Goal: Transaction & Acquisition: Book appointment/travel/reservation

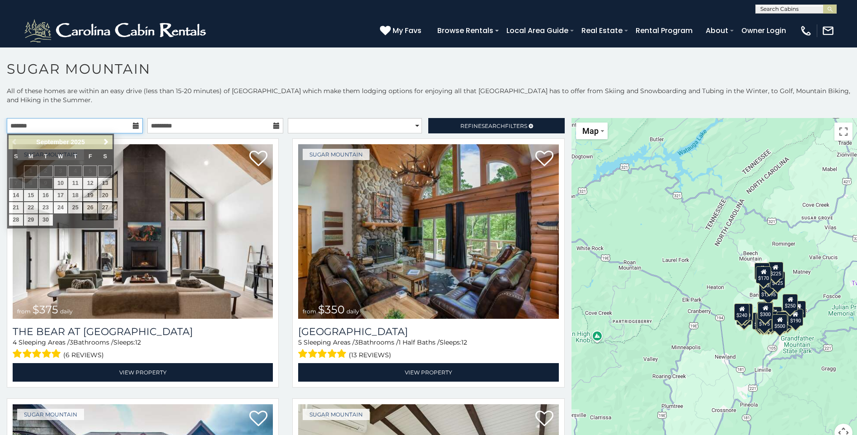
click at [52, 124] on input "text" at bounding box center [75, 125] width 136 height 15
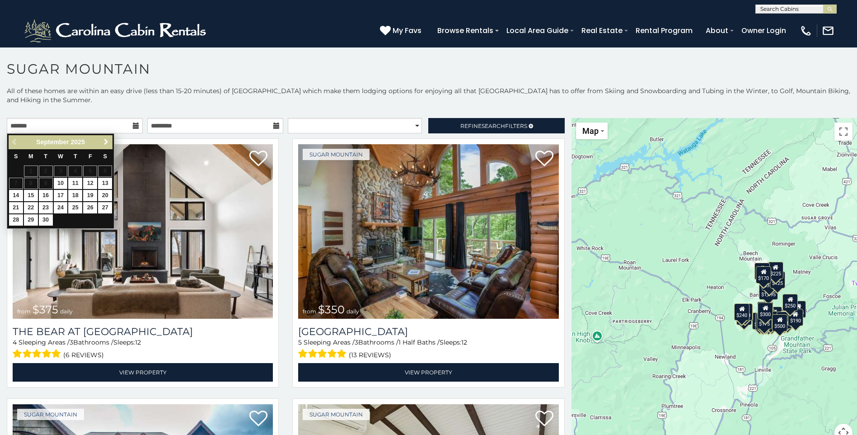
click at [105, 140] on span "Next" at bounding box center [106, 141] width 7 height 7
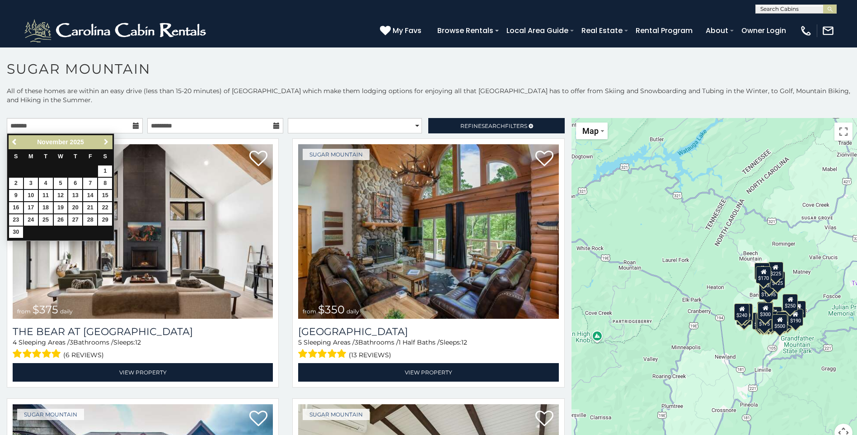
click at [105, 140] on span "Next" at bounding box center [106, 141] width 7 height 7
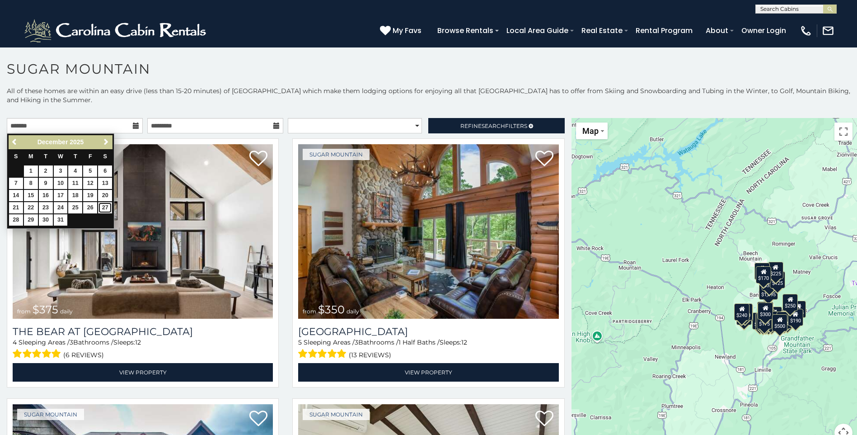
click at [103, 208] on link "27" at bounding box center [105, 207] width 14 height 11
type input "**********"
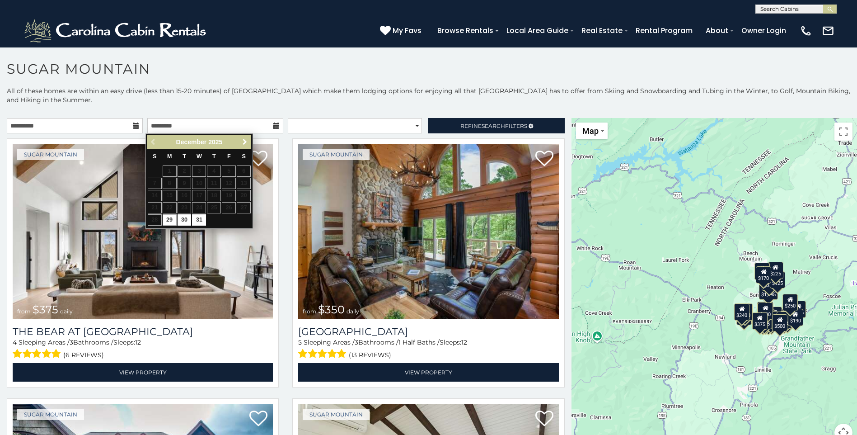
click at [243, 142] on span "Next" at bounding box center [244, 141] width 7 height 7
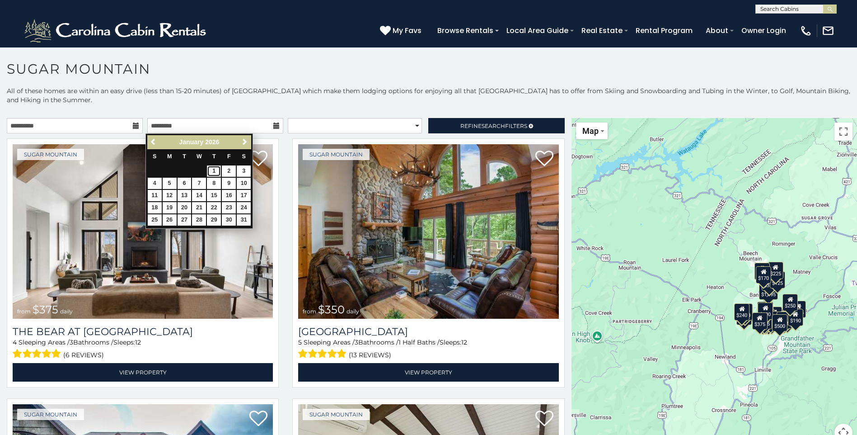
click at [213, 171] on link "1" at bounding box center [214, 170] width 14 height 11
type input "**********"
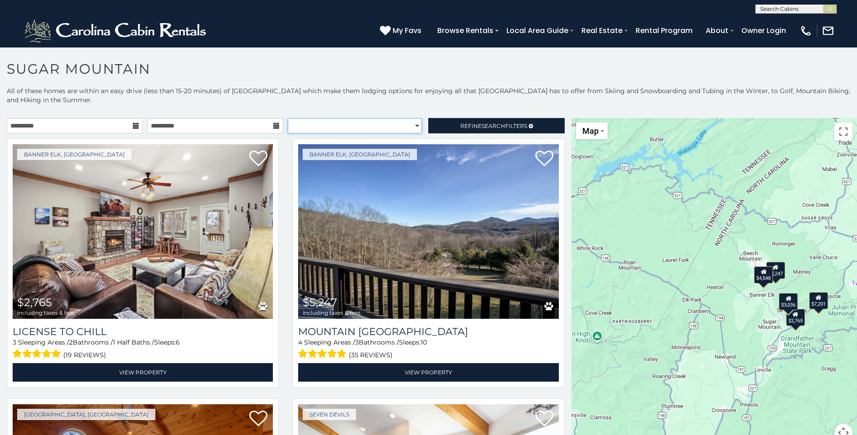
click at [409, 126] on select "**********" at bounding box center [355, 125] width 134 height 15
select select "*****"
click at [288, 118] on select "**********" at bounding box center [355, 125] width 134 height 15
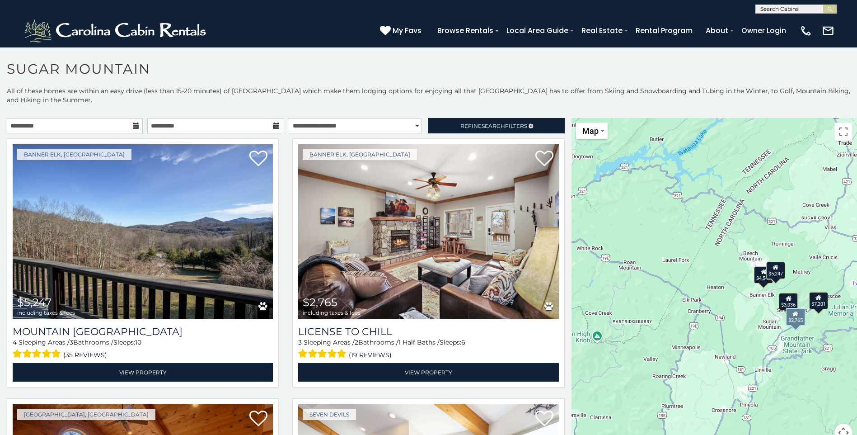
click at [285, 191] on div "Banner Elk, NC $2,765 including taxes & fees License to Chill 3 Sleeping Areas …" at bounding box center [427, 265] width 285 height 254
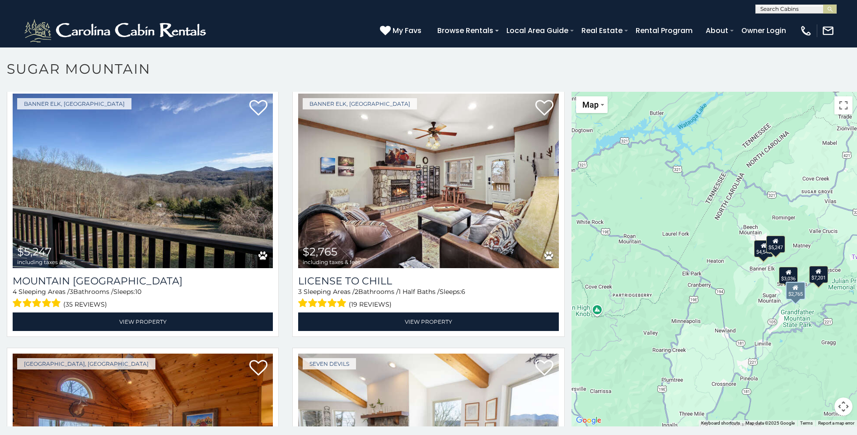
scroll to position [42, 0]
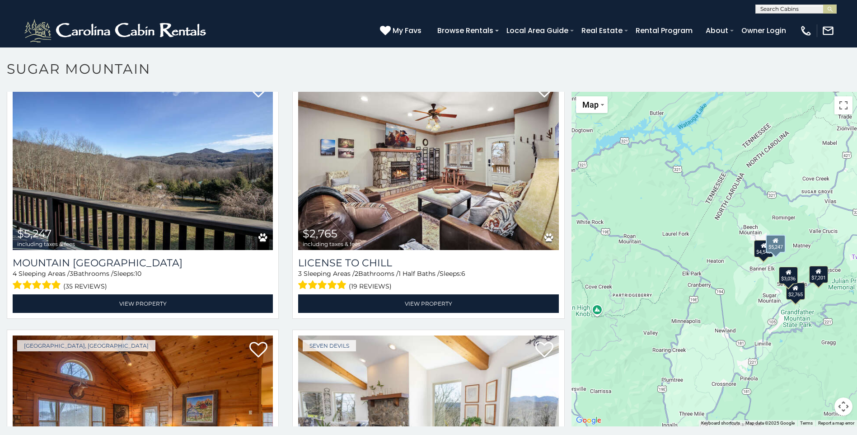
click at [280, 226] on div "Banner Elk, NC $5,247 including taxes & fees Mountain Skye Lodge 4 Sleeping Are…" at bounding box center [142, 197] width 285 height 254
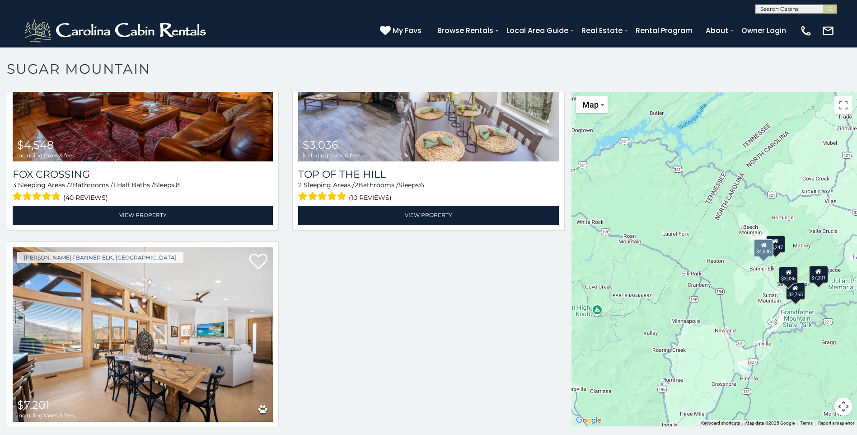
scroll to position [458, 0]
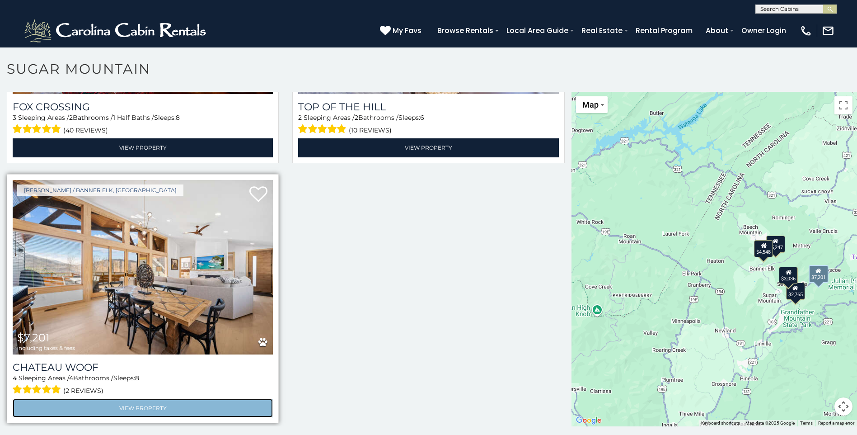
click at [144, 400] on link "View Property" at bounding box center [143, 407] width 260 height 19
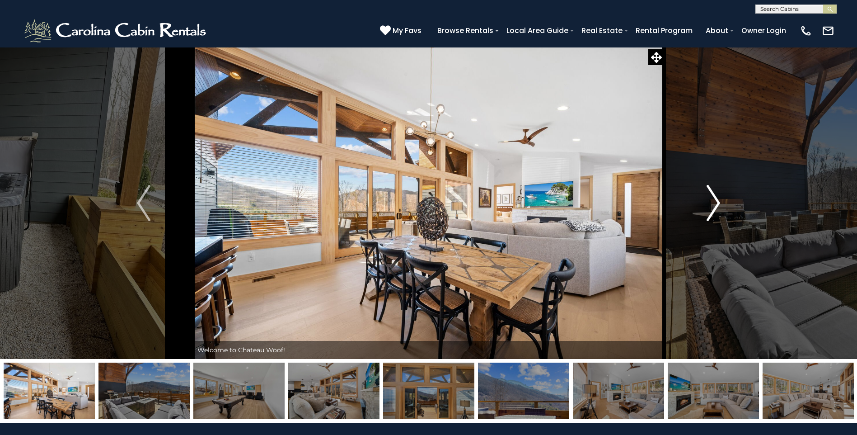
click at [716, 204] on img "Next" at bounding box center [713, 203] width 14 height 36
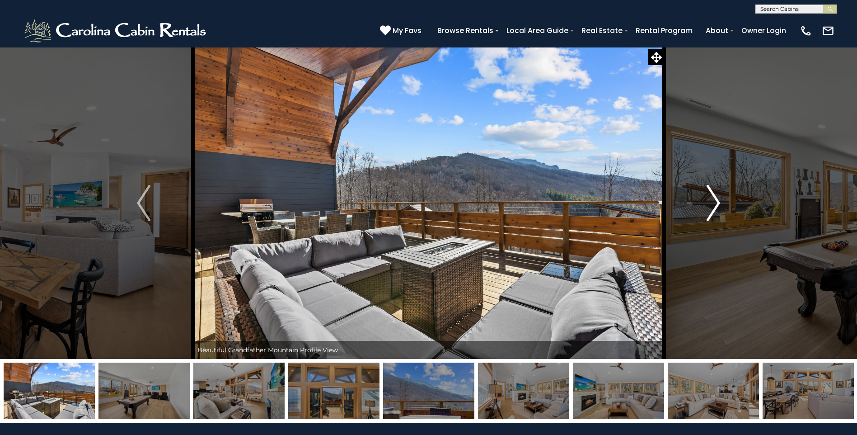
click at [716, 204] on img "Next" at bounding box center [713, 203] width 14 height 36
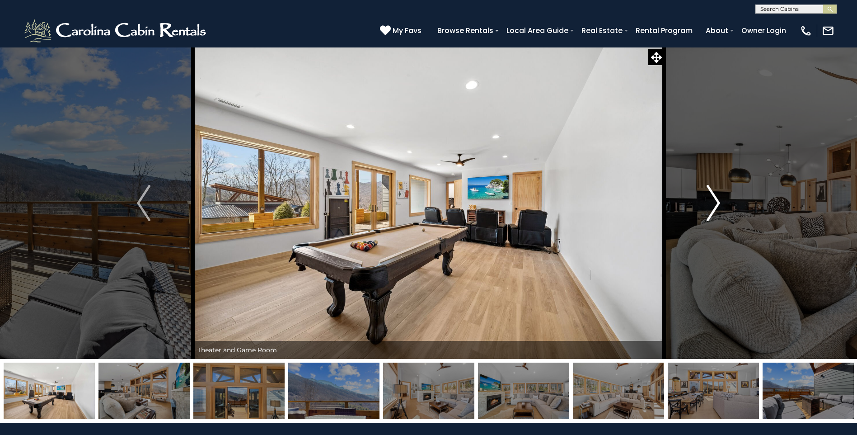
click at [716, 204] on img "Next" at bounding box center [713, 203] width 14 height 36
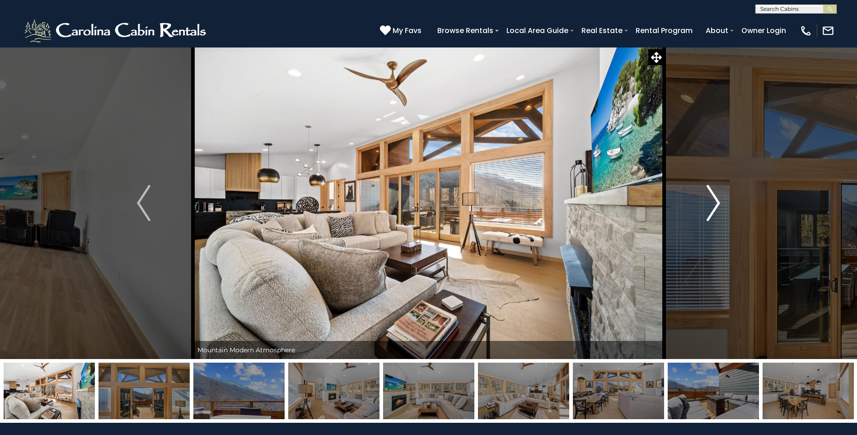
click at [716, 204] on img "Next" at bounding box center [713, 203] width 14 height 36
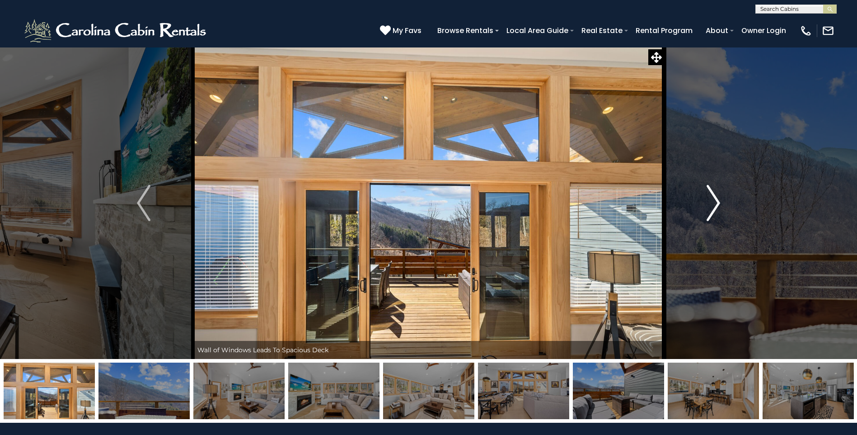
click at [716, 204] on img "Next" at bounding box center [713, 203] width 14 height 36
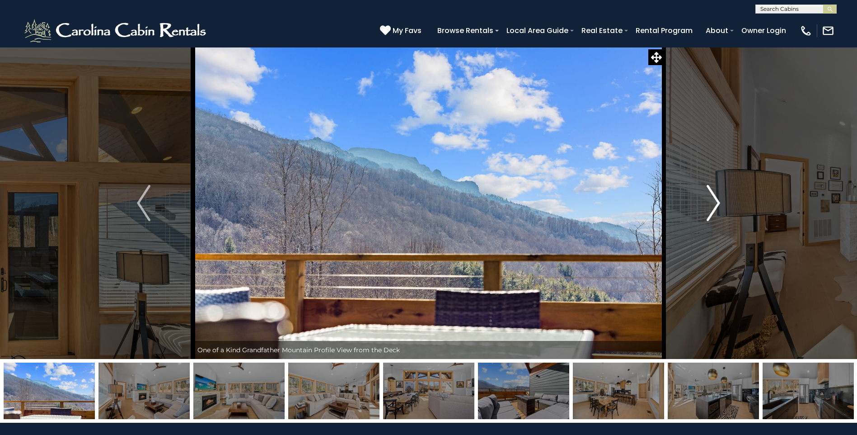
click at [716, 204] on img "Next" at bounding box center [713, 203] width 14 height 36
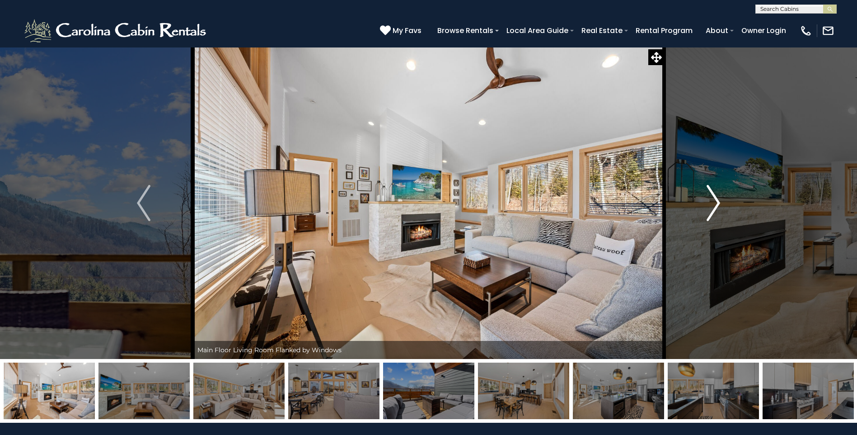
click at [716, 204] on img "Next" at bounding box center [713, 203] width 14 height 36
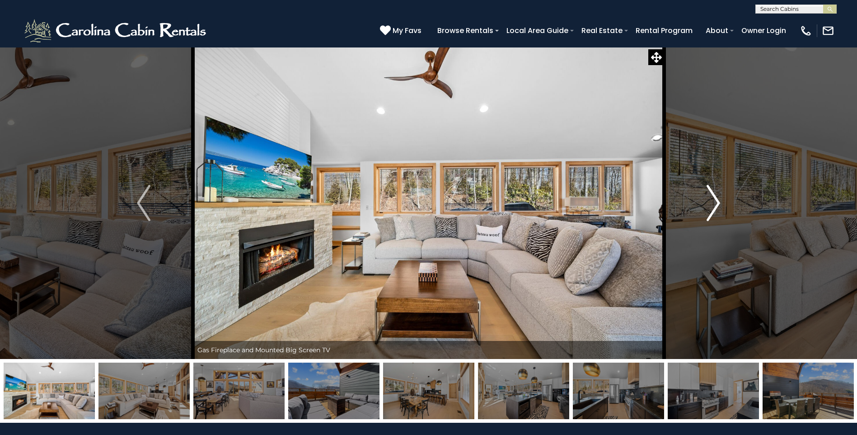
click at [716, 204] on img "Next" at bounding box center [713, 203] width 14 height 36
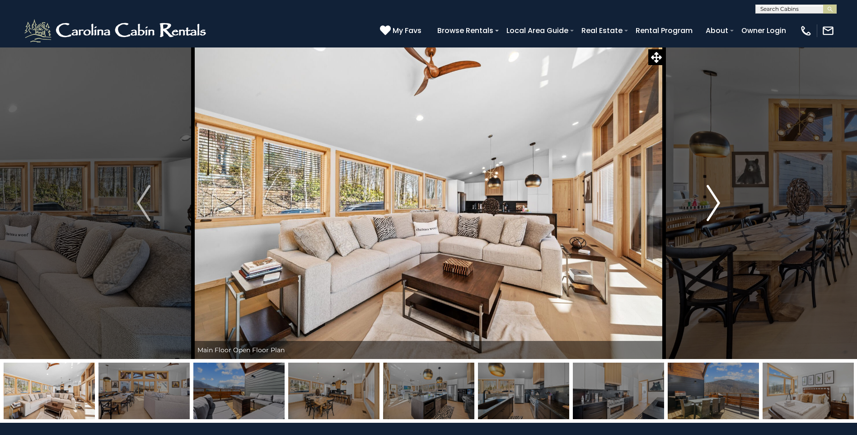
click at [716, 204] on img "Next" at bounding box center [713, 203] width 14 height 36
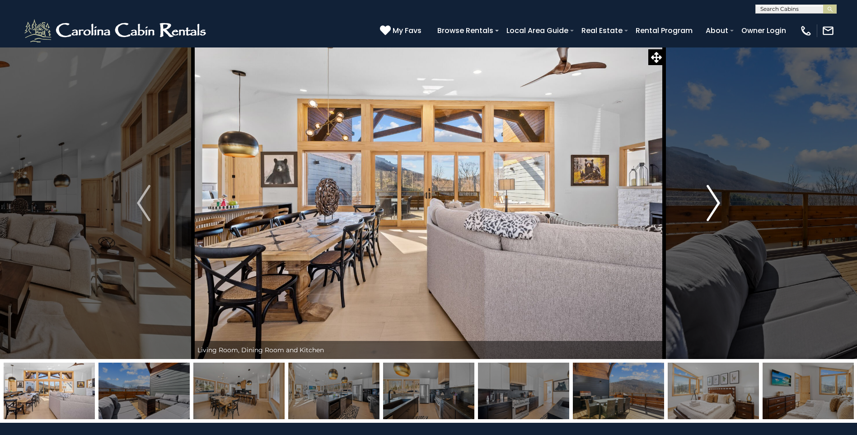
click at [716, 204] on img "Next" at bounding box center [713, 203] width 14 height 36
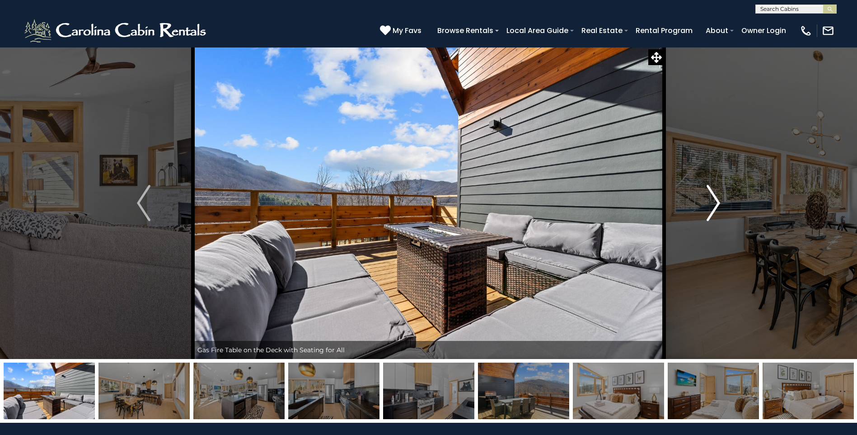
click at [716, 204] on img "Next" at bounding box center [713, 203] width 14 height 36
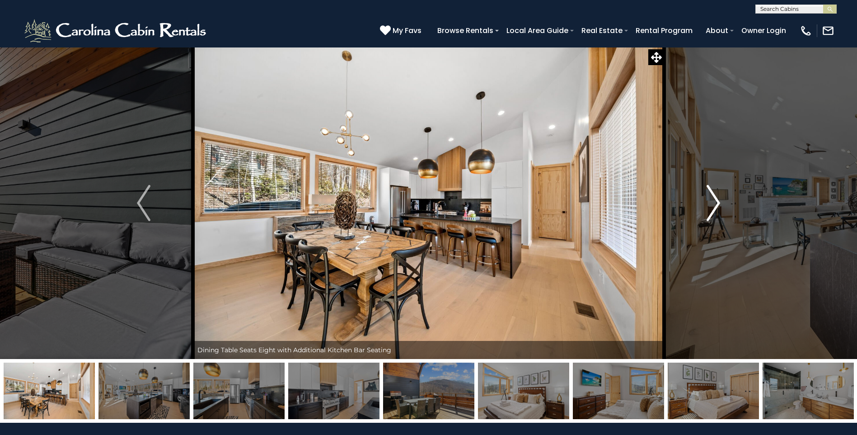
click at [716, 204] on img "Next" at bounding box center [713, 203] width 14 height 36
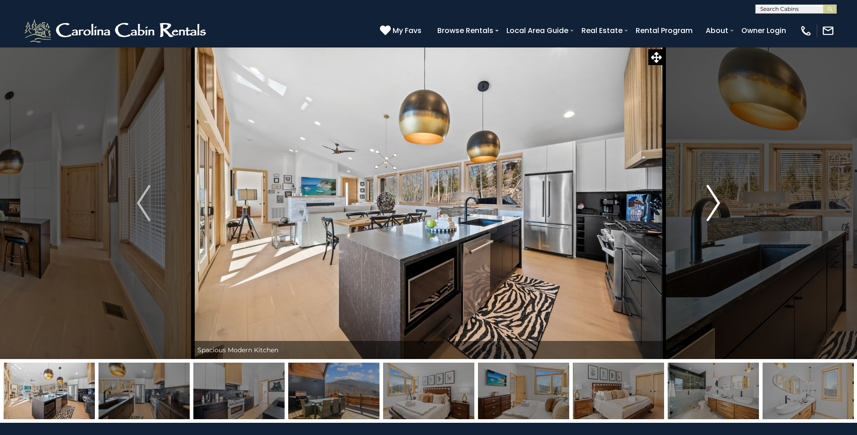
click at [716, 204] on img "Next" at bounding box center [713, 203] width 14 height 36
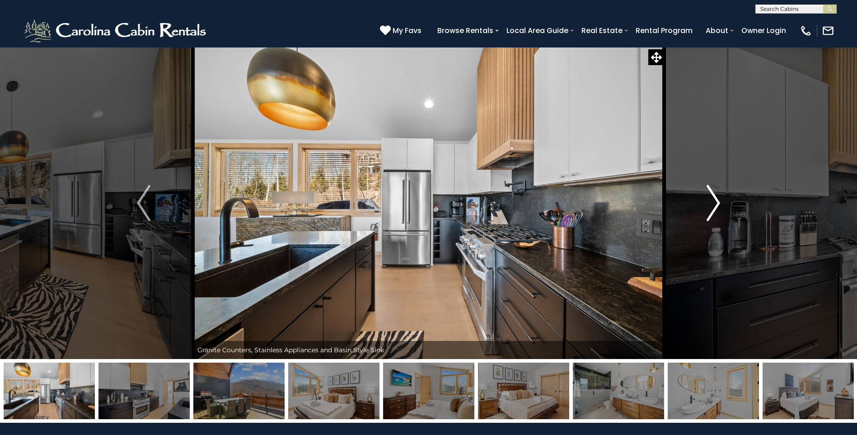
click at [716, 204] on img "Next" at bounding box center [713, 203] width 14 height 36
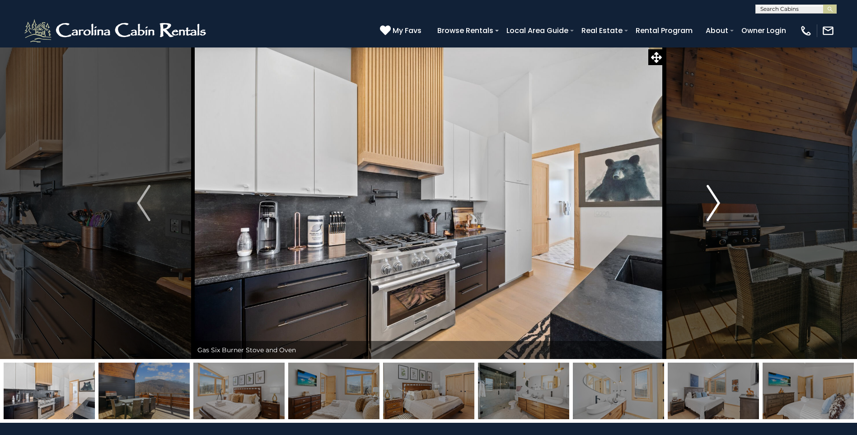
click at [716, 204] on img "Next" at bounding box center [713, 203] width 14 height 36
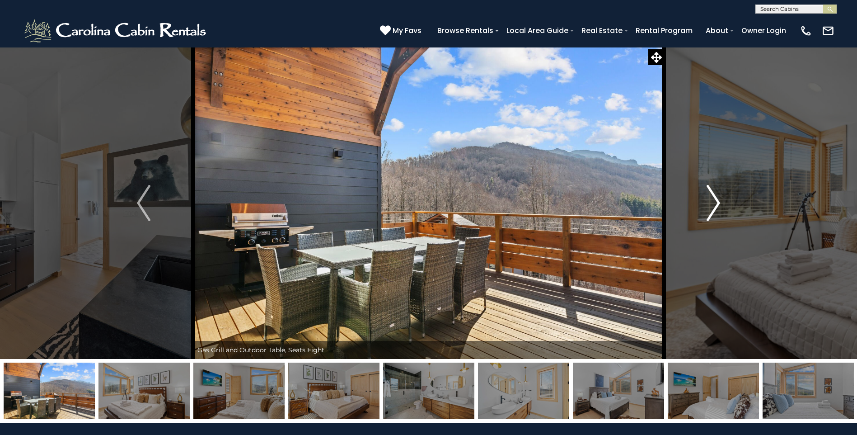
click at [716, 204] on img "Next" at bounding box center [713, 203] width 14 height 36
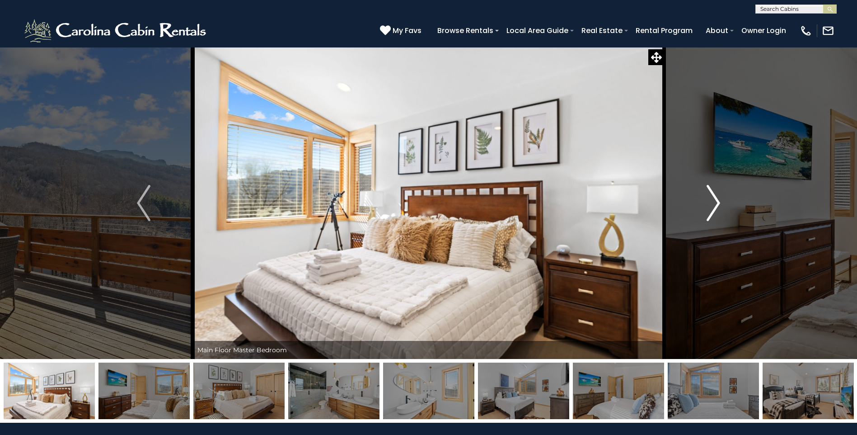
click at [716, 204] on img "Next" at bounding box center [713, 203] width 14 height 36
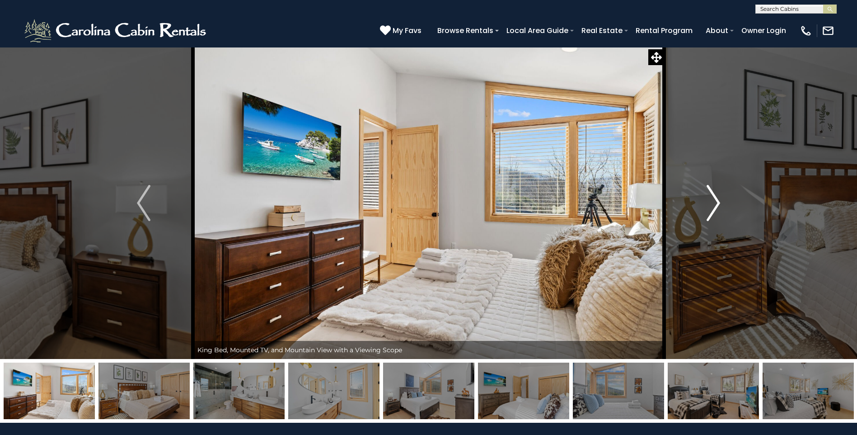
click at [716, 204] on img "Next" at bounding box center [713, 203] width 14 height 36
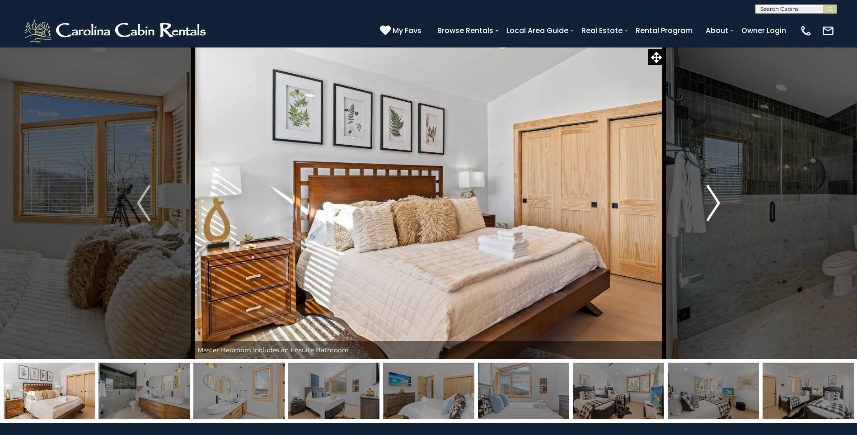
click at [716, 204] on img "Next" at bounding box center [713, 203] width 14 height 36
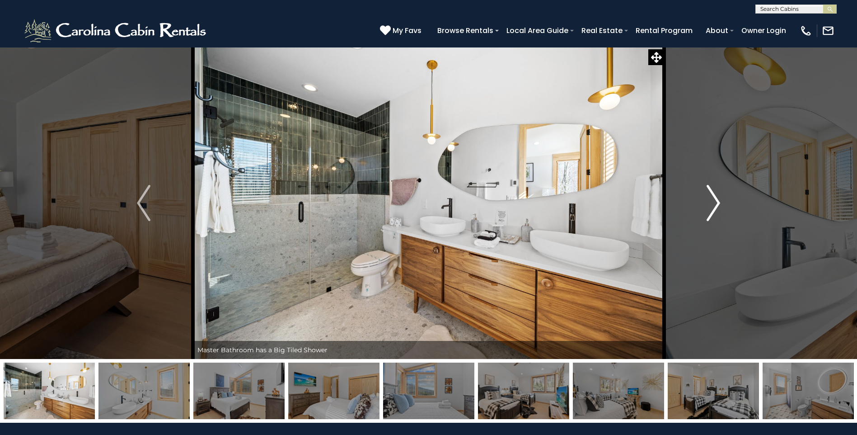
click at [716, 204] on img "Next" at bounding box center [713, 203] width 14 height 36
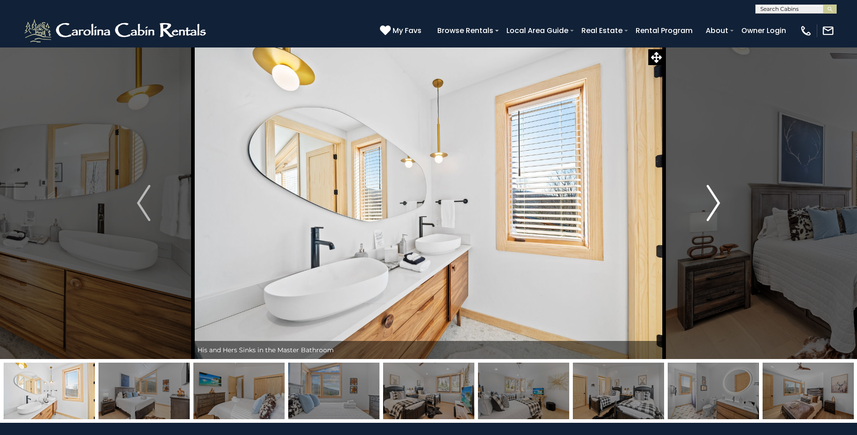
click at [716, 204] on img "Next" at bounding box center [713, 203] width 14 height 36
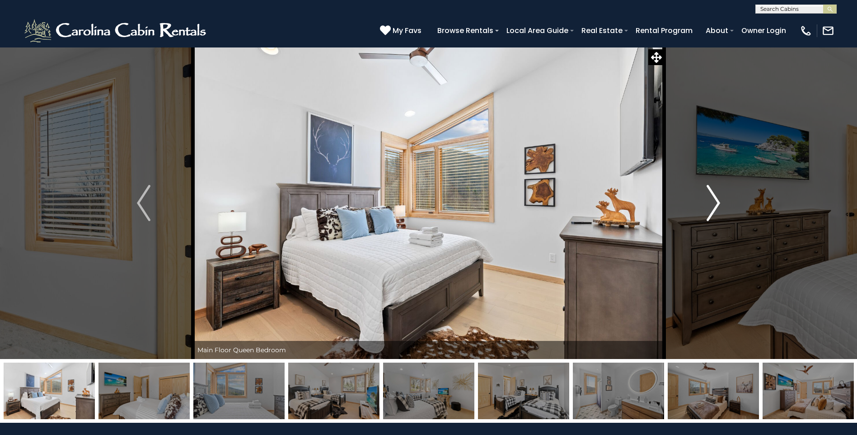
click at [716, 204] on img "Next" at bounding box center [713, 203] width 14 height 36
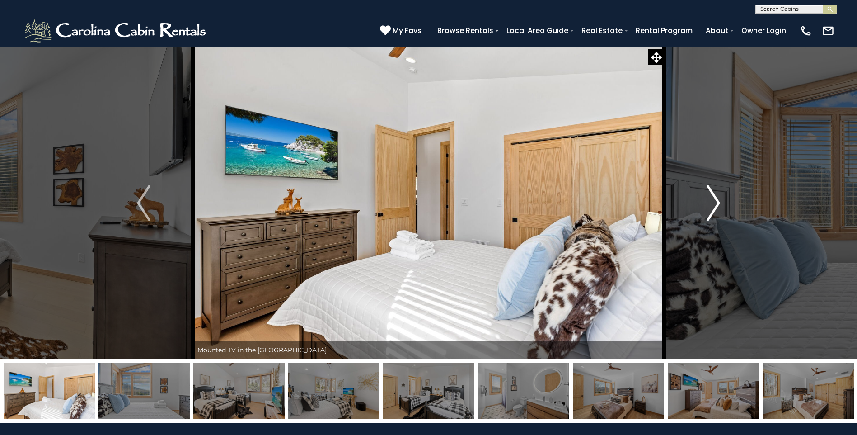
click at [716, 204] on img "Next" at bounding box center [713, 203] width 14 height 36
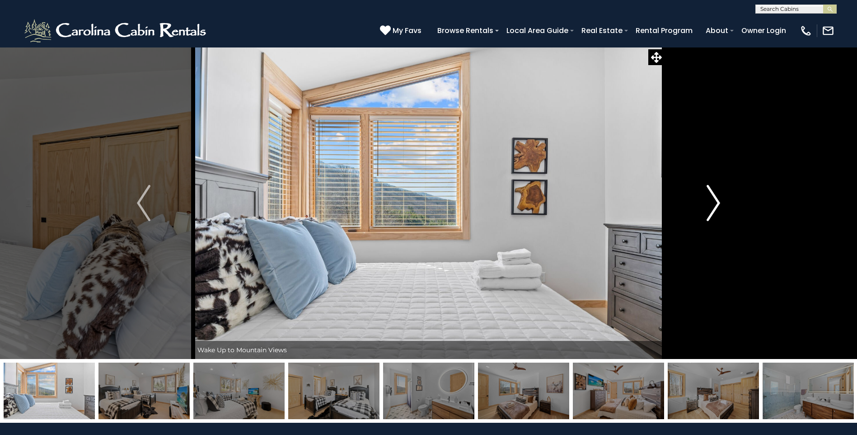
click at [716, 204] on img "Next" at bounding box center [713, 203] width 14 height 36
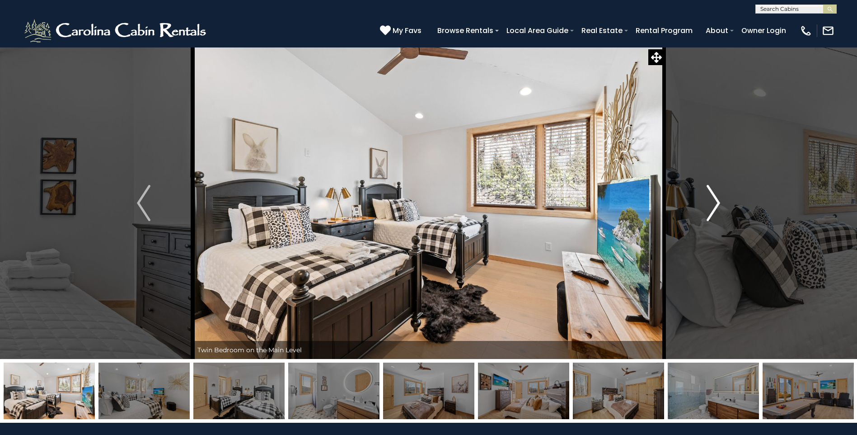
click at [716, 204] on img "Next" at bounding box center [713, 203] width 14 height 36
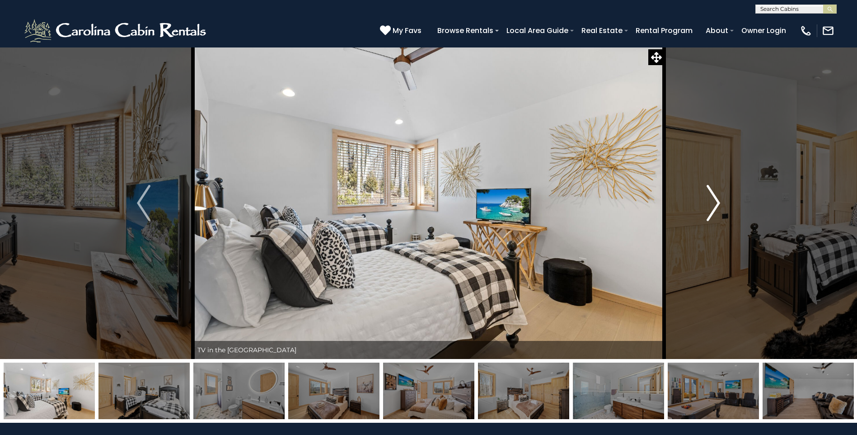
click at [716, 204] on img "Next" at bounding box center [713, 203] width 14 height 36
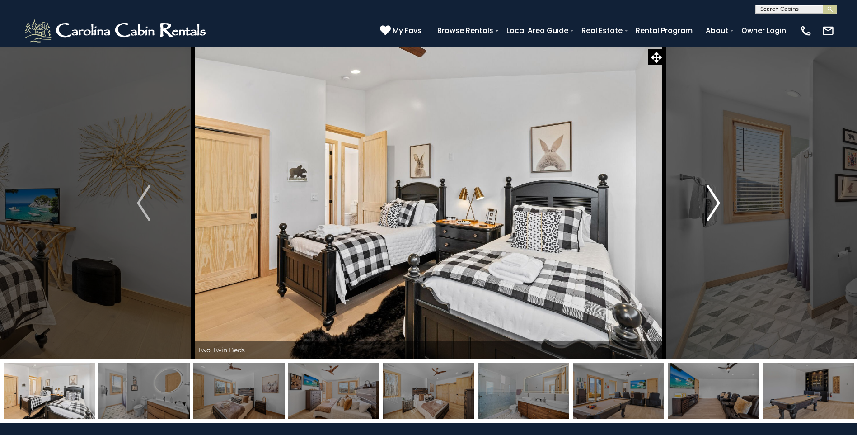
click at [716, 204] on img "Next" at bounding box center [713, 203] width 14 height 36
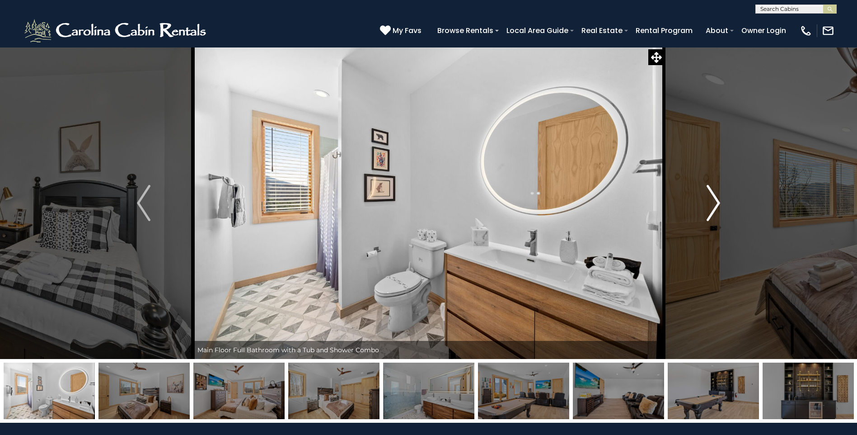
click at [716, 204] on img "Next" at bounding box center [713, 203] width 14 height 36
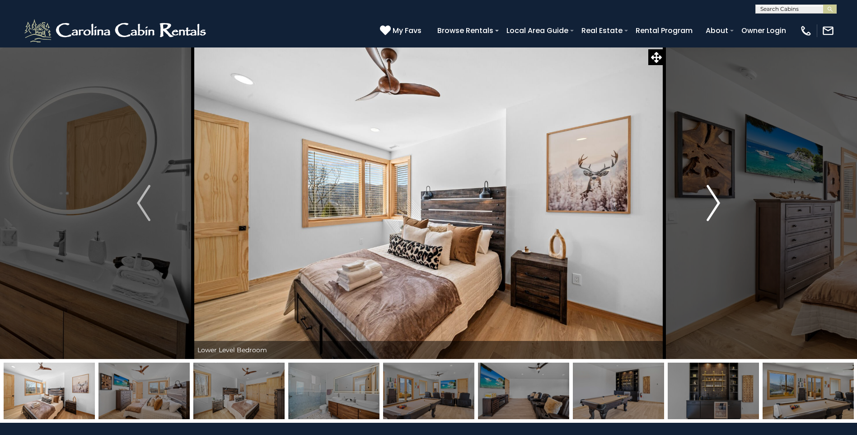
click at [716, 204] on img "Next" at bounding box center [713, 203] width 14 height 36
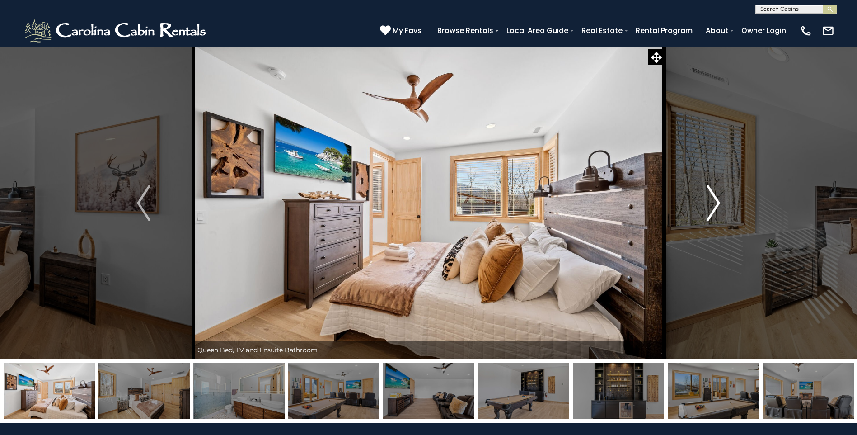
click at [716, 204] on img "Next" at bounding box center [713, 203] width 14 height 36
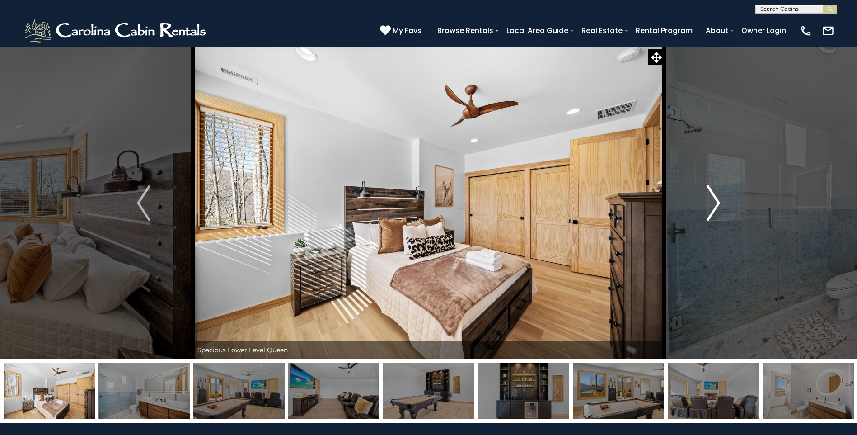
click at [716, 204] on img "Next" at bounding box center [713, 203] width 14 height 36
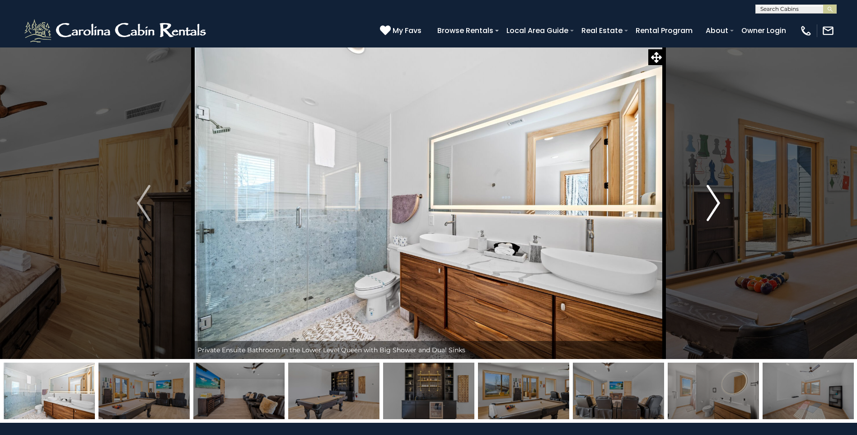
click at [716, 204] on img "Next" at bounding box center [713, 203] width 14 height 36
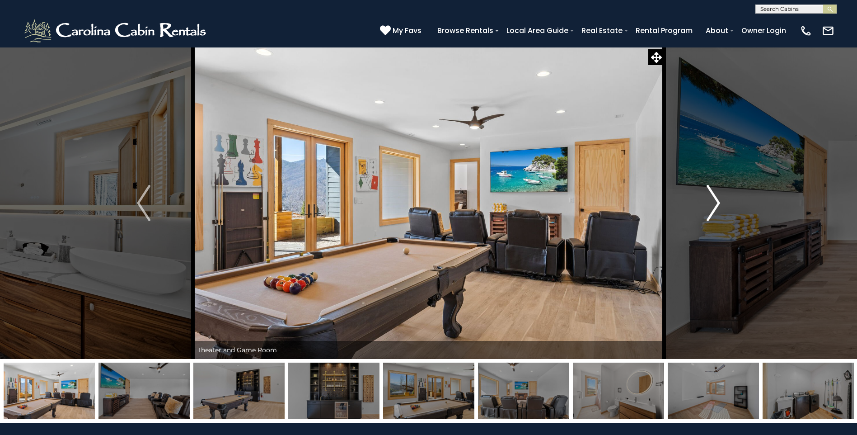
click at [716, 204] on img "Next" at bounding box center [713, 203] width 14 height 36
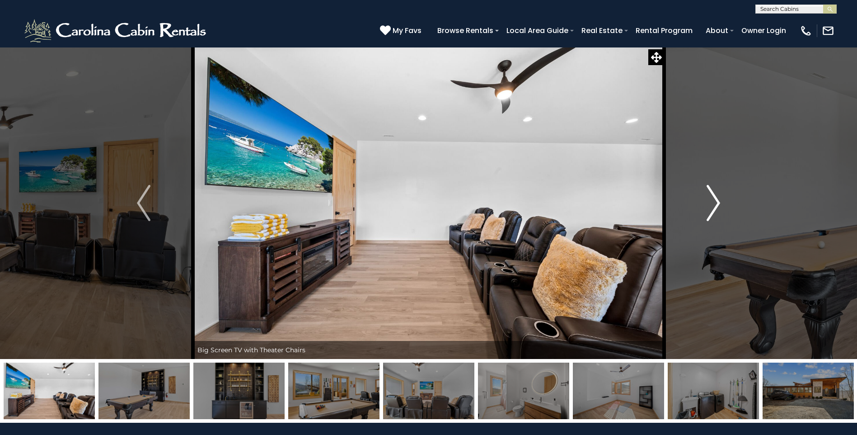
click at [716, 204] on img "Next" at bounding box center [713, 203] width 14 height 36
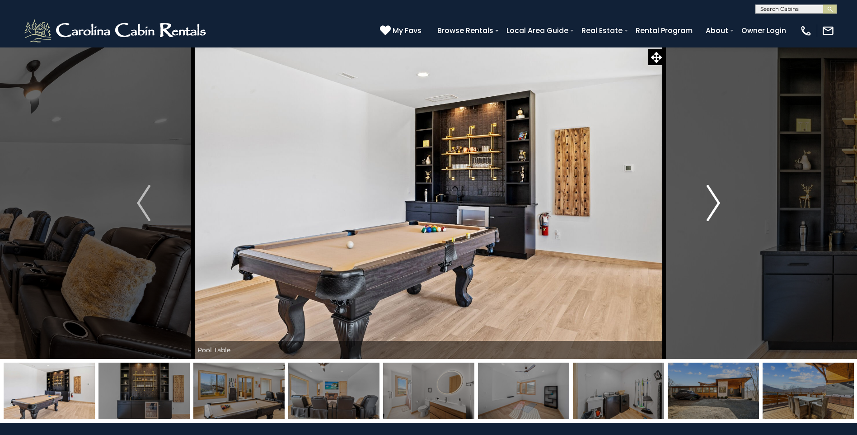
click at [716, 204] on img "Next" at bounding box center [713, 203] width 14 height 36
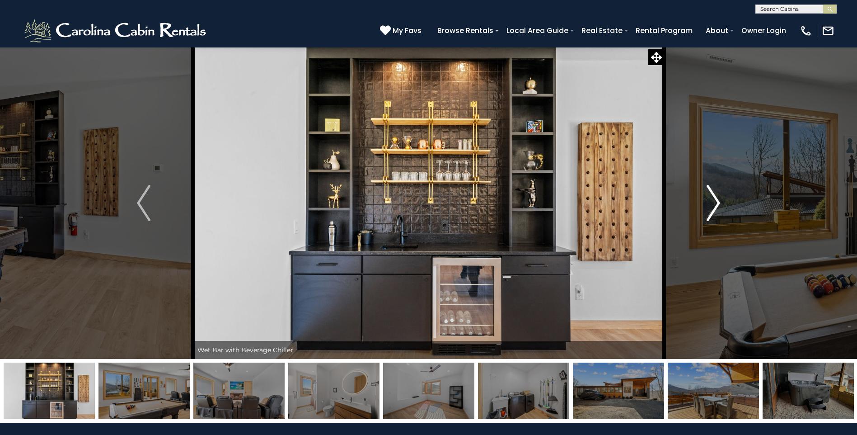
click at [716, 204] on img "Next" at bounding box center [713, 203] width 14 height 36
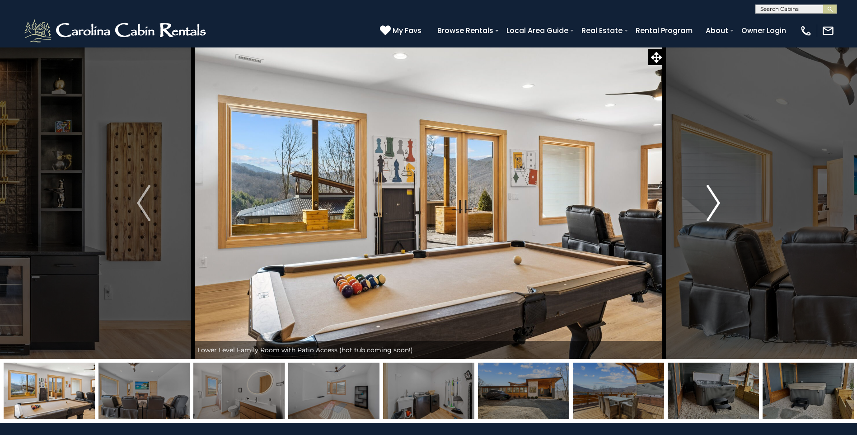
click at [716, 204] on img "Next" at bounding box center [713, 203] width 14 height 36
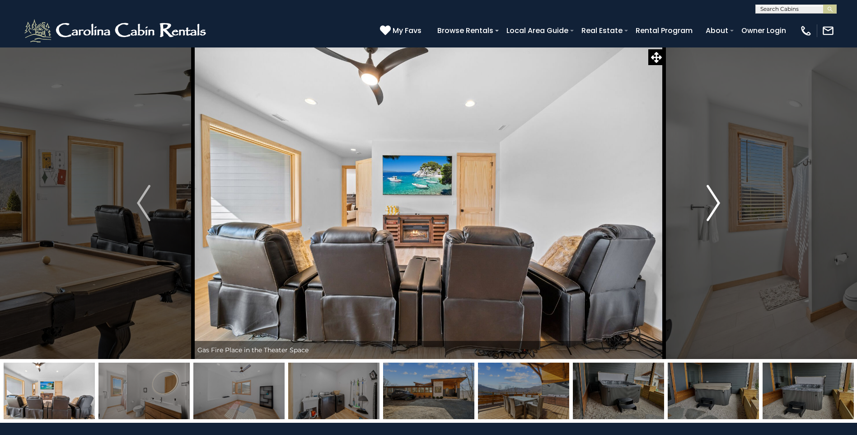
click at [716, 204] on img "Next" at bounding box center [713, 203] width 14 height 36
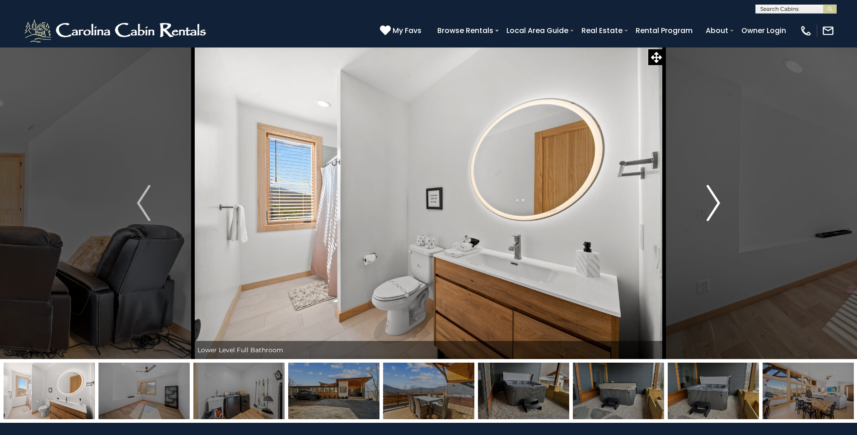
click at [716, 204] on img "Next" at bounding box center [713, 203] width 14 height 36
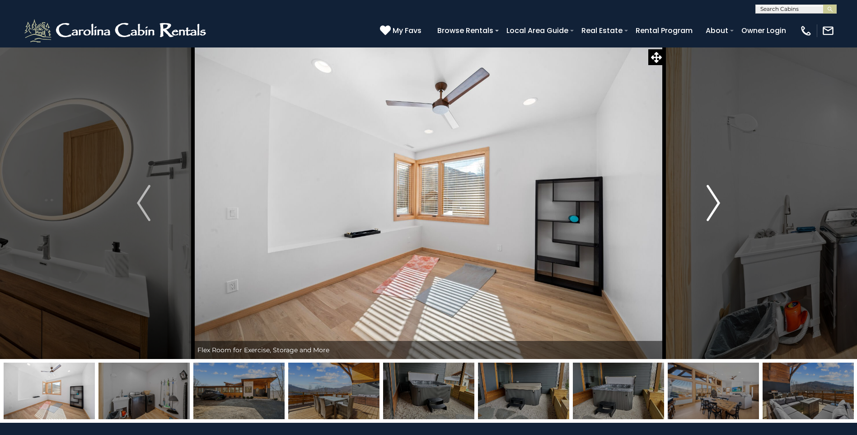
click at [716, 204] on img "Next" at bounding box center [713, 203] width 14 height 36
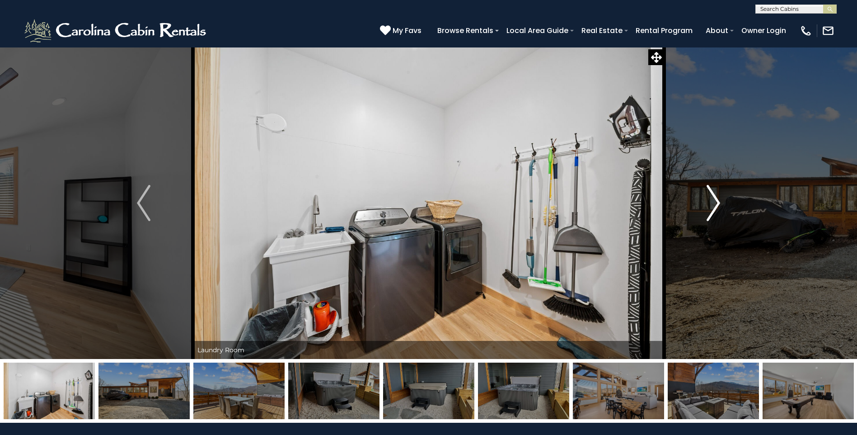
click at [716, 204] on img "Next" at bounding box center [713, 203] width 14 height 36
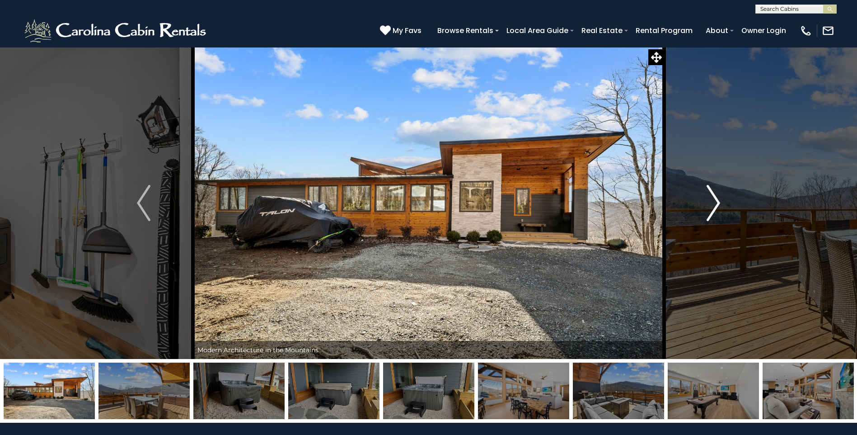
click at [716, 204] on img "Next" at bounding box center [713, 203] width 14 height 36
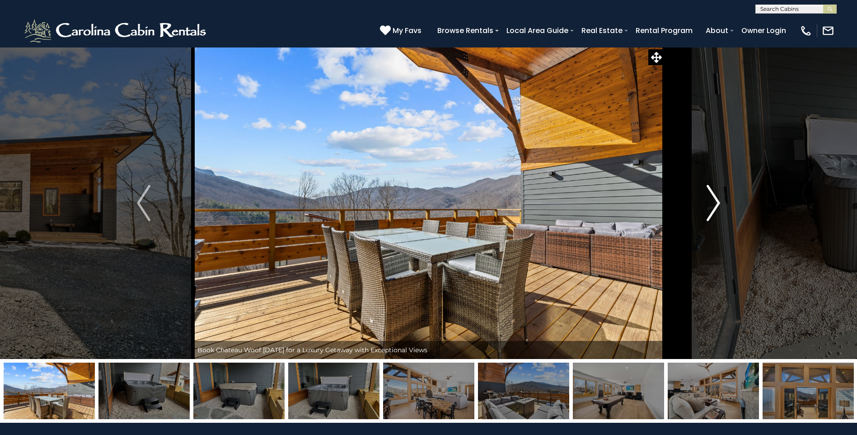
click at [716, 204] on img "Next" at bounding box center [713, 203] width 14 height 36
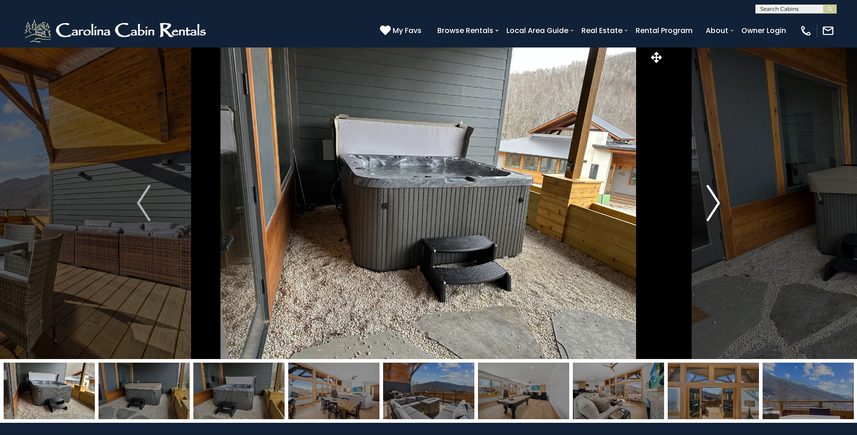
click at [716, 204] on img "Next" at bounding box center [713, 203] width 14 height 36
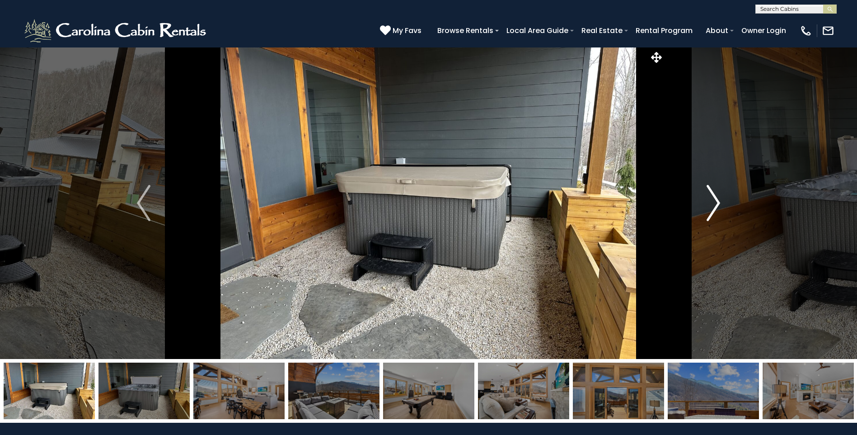
click at [716, 204] on img "Next" at bounding box center [713, 203] width 14 height 36
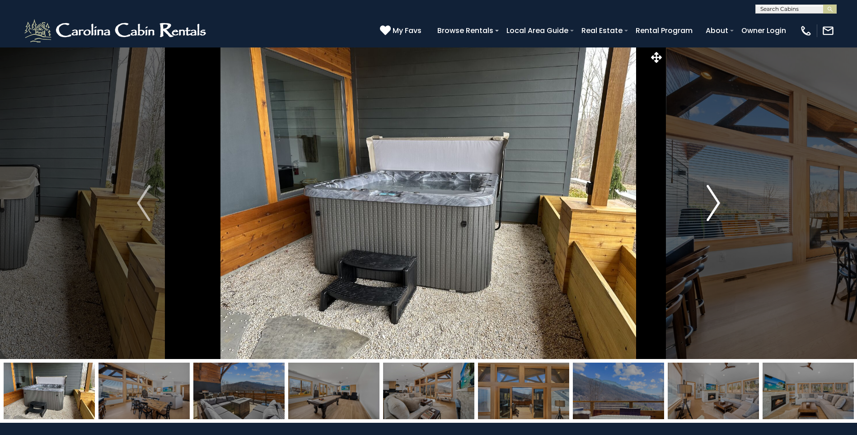
click at [716, 204] on img "Next" at bounding box center [713, 203] width 14 height 36
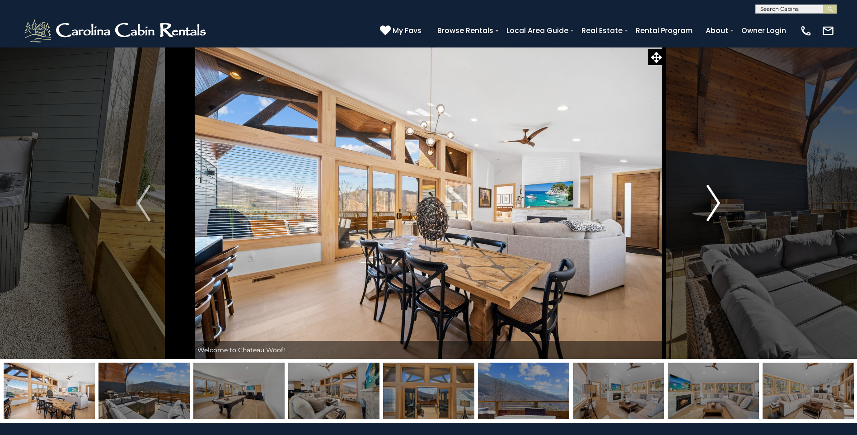
click at [716, 204] on img "Next" at bounding box center [713, 203] width 14 height 36
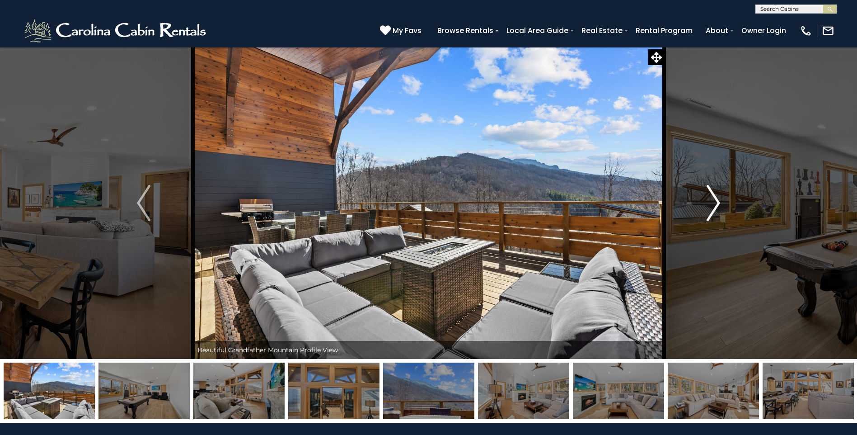
click at [716, 204] on img "Next" at bounding box center [713, 203] width 14 height 36
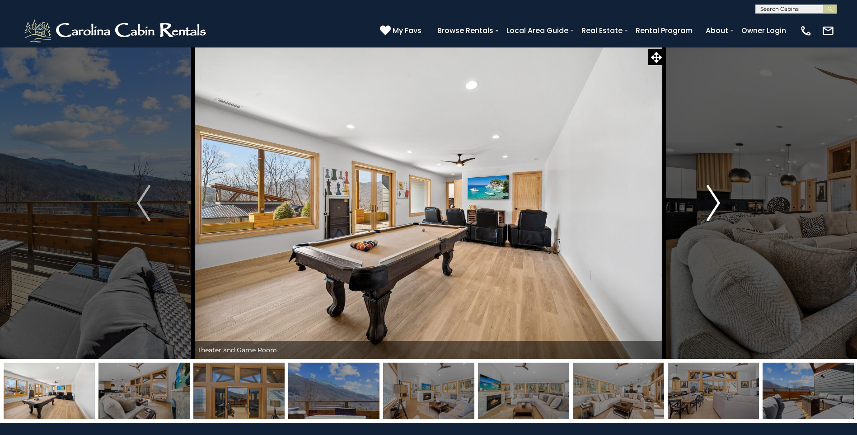
click at [716, 204] on img "Next" at bounding box center [713, 203] width 14 height 36
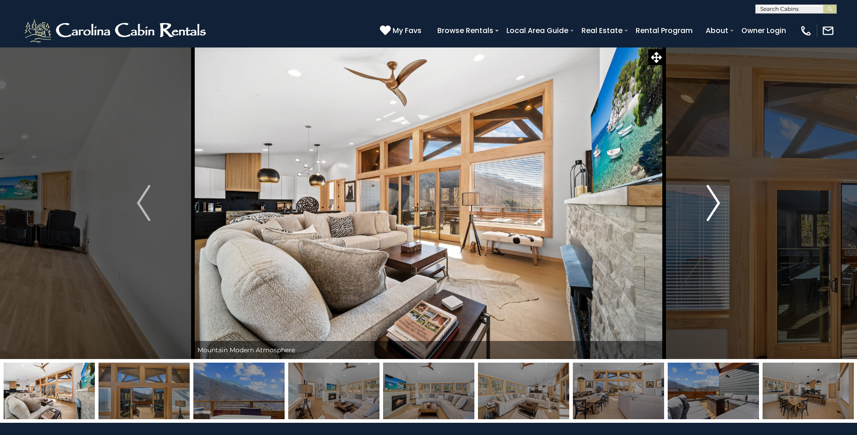
click at [716, 204] on img "Next" at bounding box center [713, 203] width 14 height 36
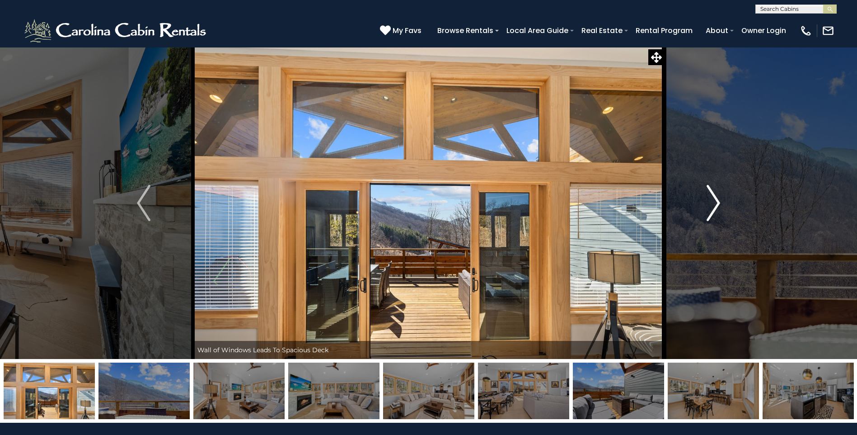
click at [716, 204] on img "Next" at bounding box center [713, 203] width 14 height 36
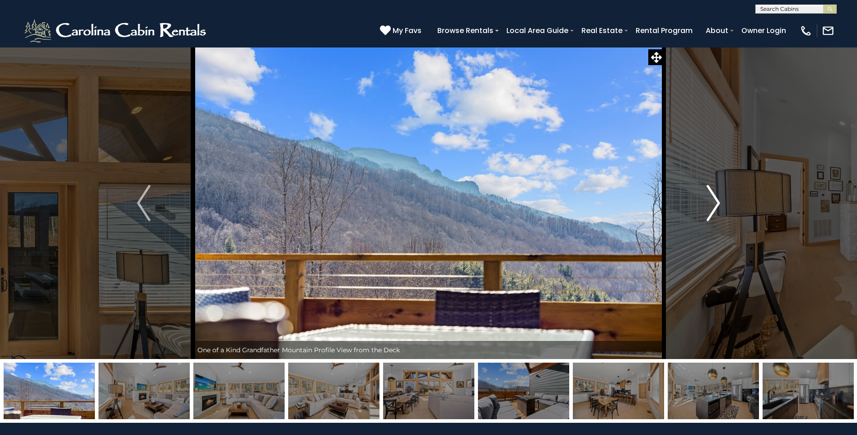
click at [716, 204] on img "Next" at bounding box center [713, 203] width 14 height 36
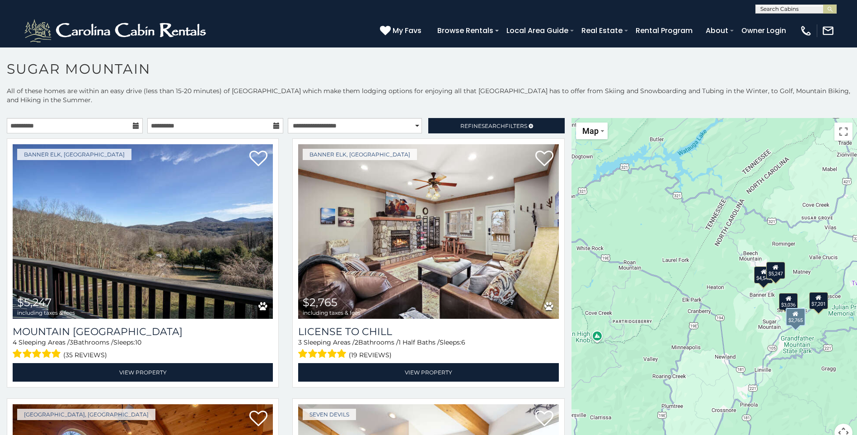
click at [285, 215] on div "Banner Elk, NC $2,765 including taxes & fees License to Chill 3 Sleeping Areas …" at bounding box center [427, 265] width 285 height 254
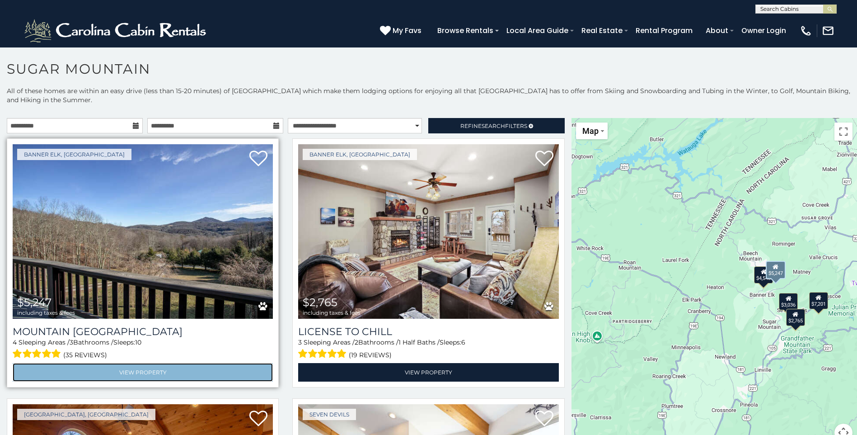
click at [152, 365] on link "View Property" at bounding box center [143, 372] width 260 height 19
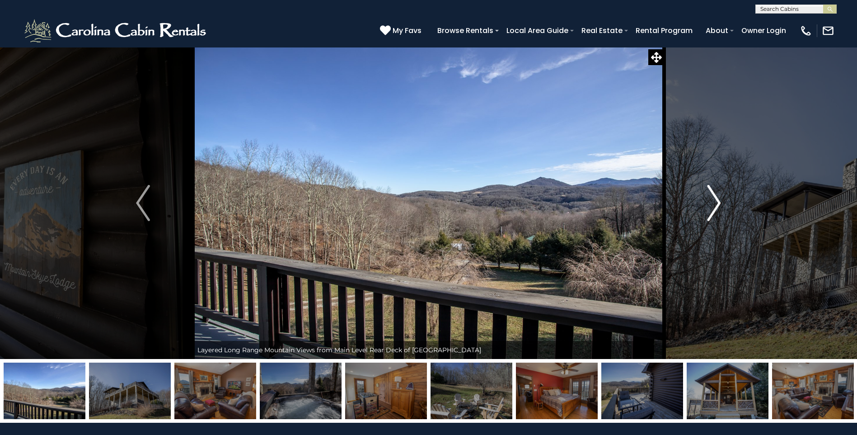
click at [718, 201] on img "Next" at bounding box center [714, 203] width 14 height 36
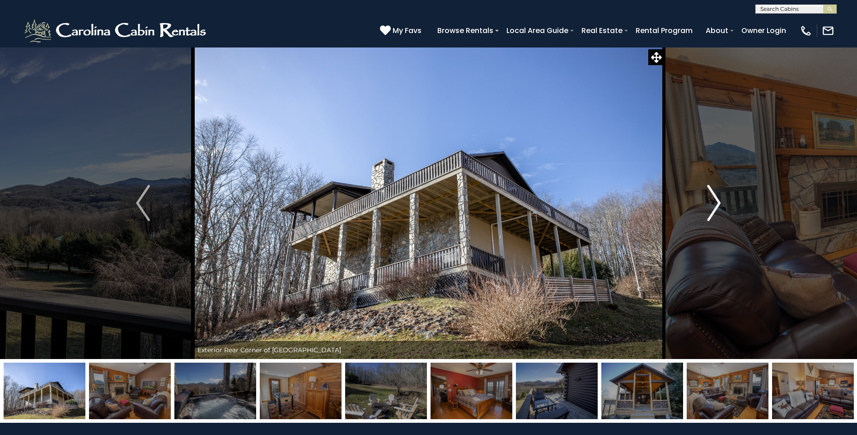
click at [718, 201] on img "Next" at bounding box center [714, 203] width 14 height 36
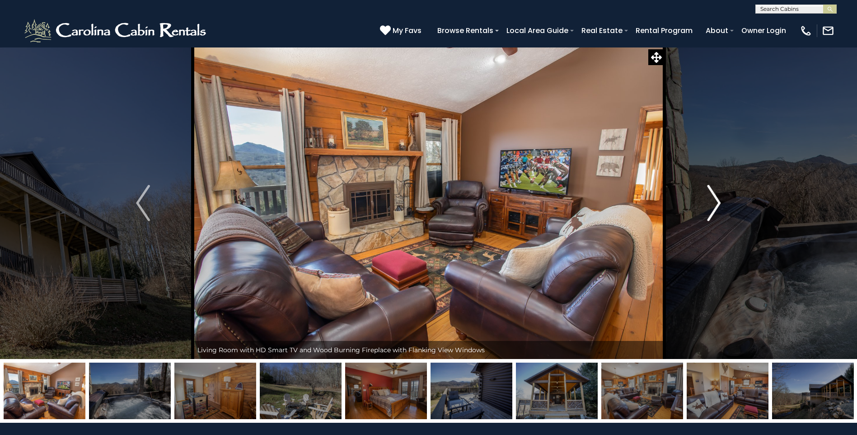
click at [718, 201] on img "Next" at bounding box center [714, 203] width 14 height 36
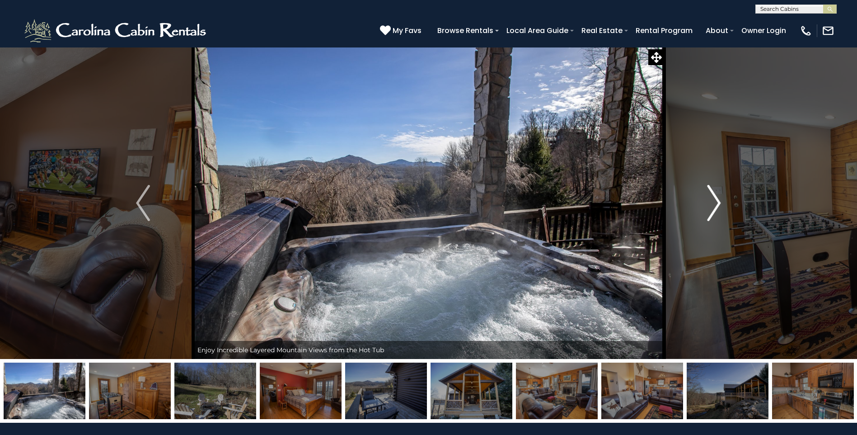
click at [718, 201] on img "Next" at bounding box center [714, 203] width 14 height 36
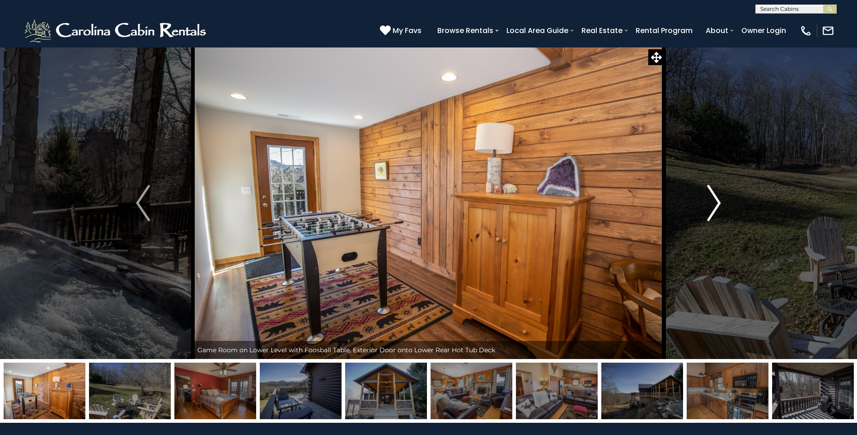
click at [718, 201] on img "Next" at bounding box center [714, 203] width 14 height 36
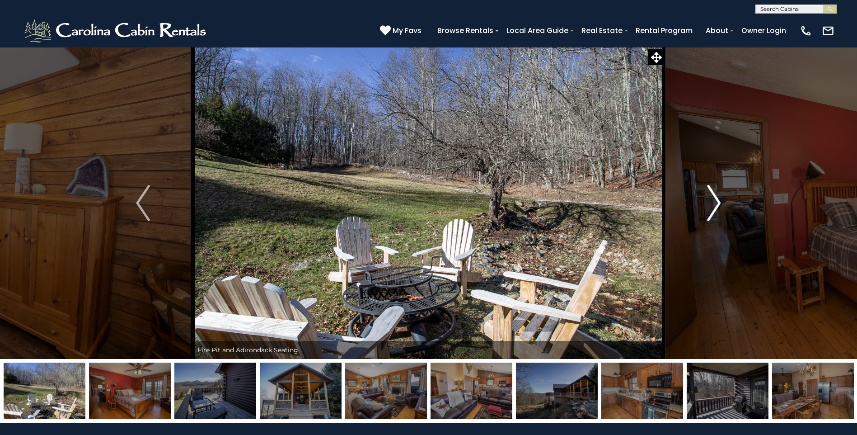
click at [718, 201] on img "Next" at bounding box center [714, 203] width 14 height 36
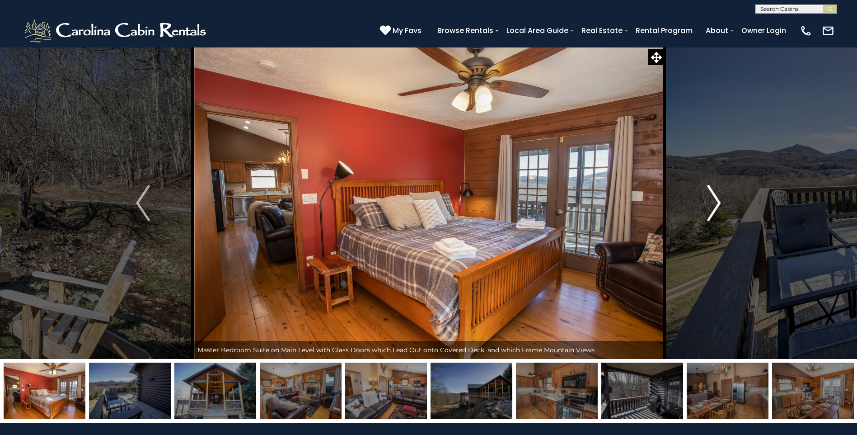
click at [718, 201] on img "Next" at bounding box center [714, 203] width 14 height 36
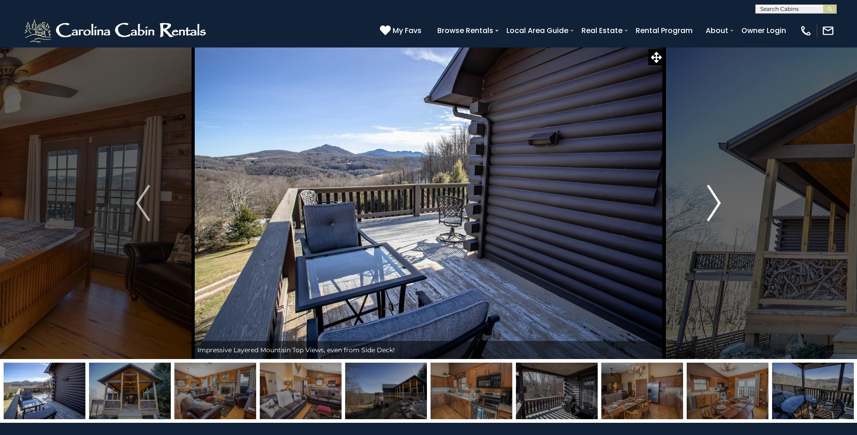
click at [718, 201] on img "Next" at bounding box center [714, 203] width 14 height 36
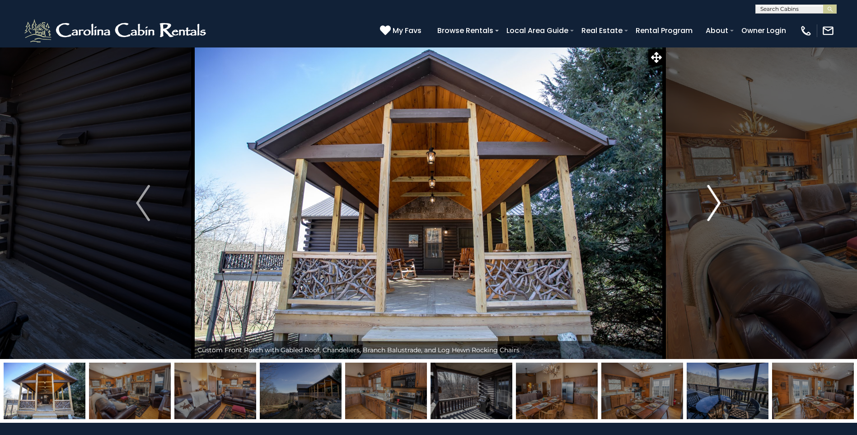
click at [718, 201] on img "Next" at bounding box center [714, 203] width 14 height 36
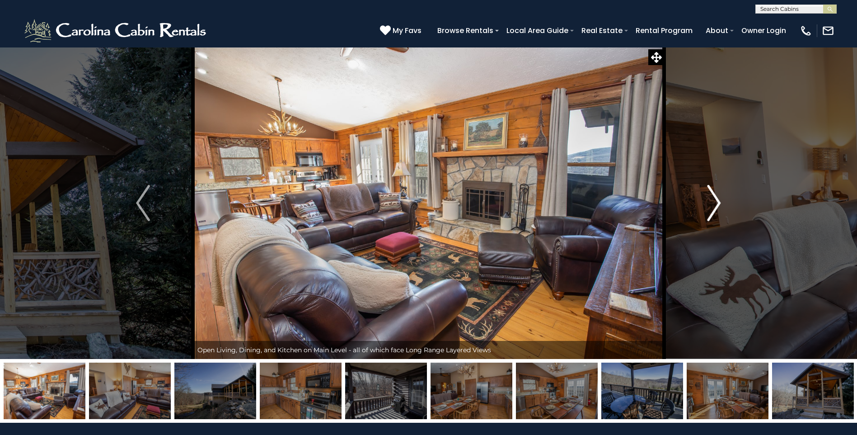
click at [718, 201] on img "Next" at bounding box center [714, 203] width 14 height 36
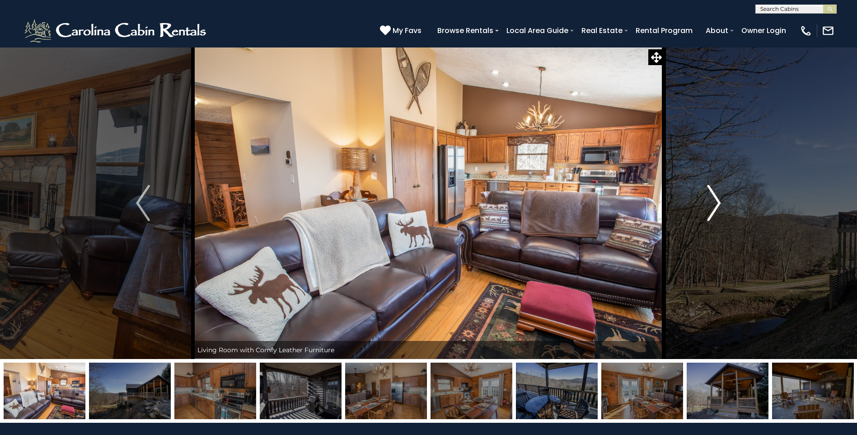
click at [718, 201] on img "Next" at bounding box center [714, 203] width 14 height 36
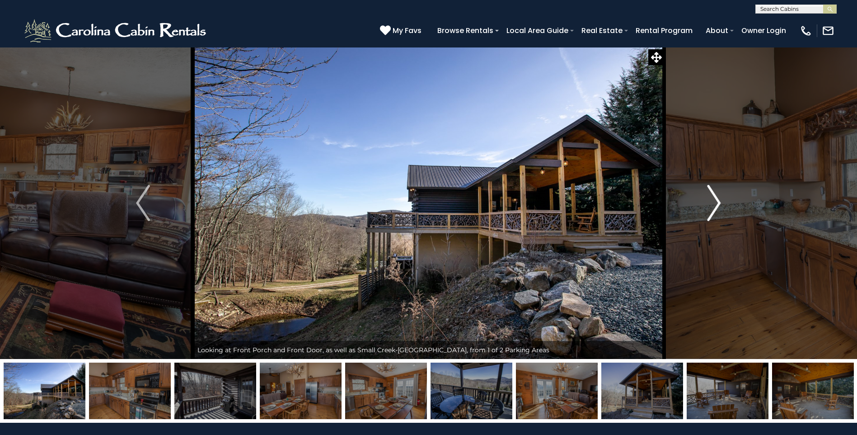
click at [718, 201] on img "Next" at bounding box center [714, 203] width 14 height 36
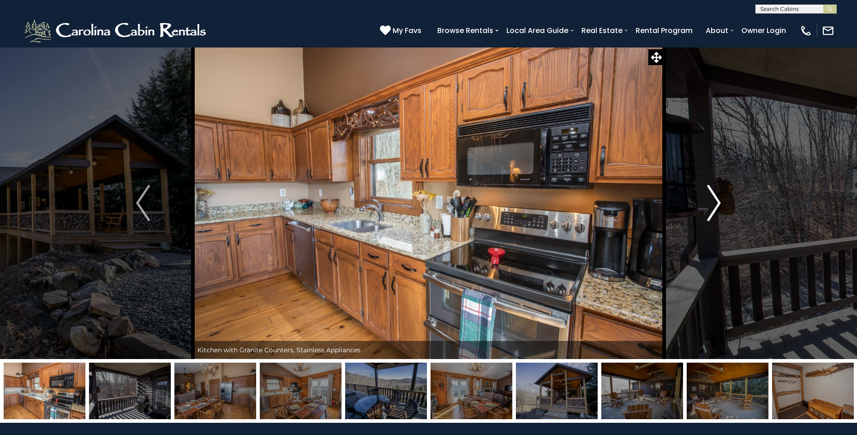
click at [718, 201] on img "Next" at bounding box center [714, 203] width 14 height 36
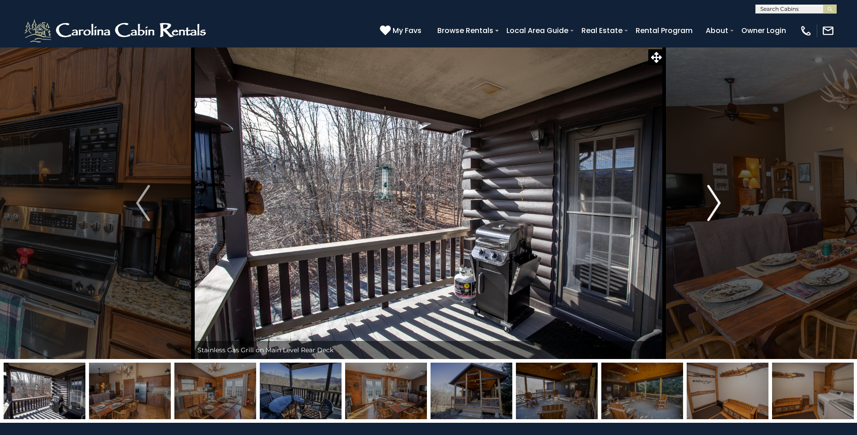
click at [718, 201] on img "Next" at bounding box center [714, 203] width 14 height 36
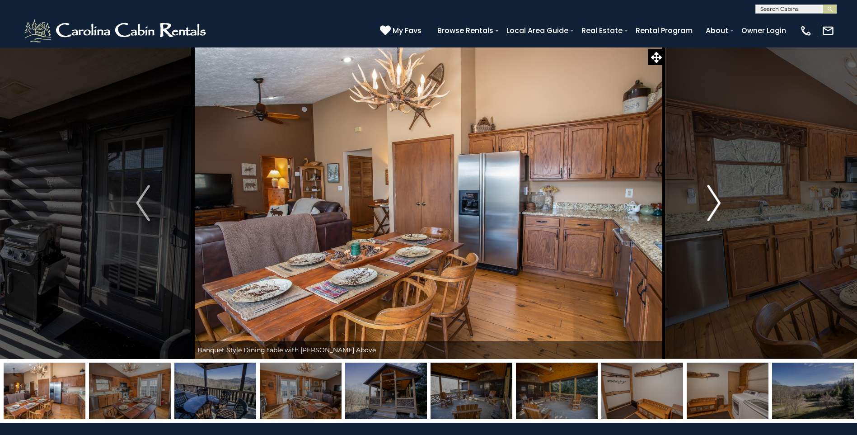
click at [718, 201] on img "Next" at bounding box center [714, 203] width 14 height 36
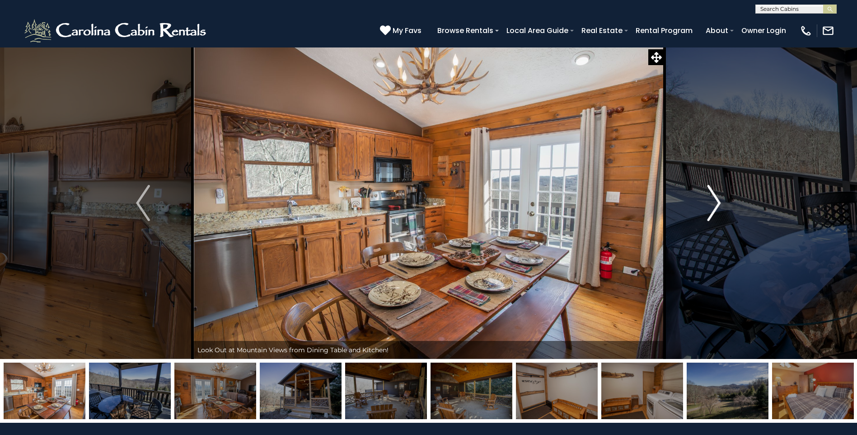
click at [718, 201] on img "Next" at bounding box center [714, 203] width 14 height 36
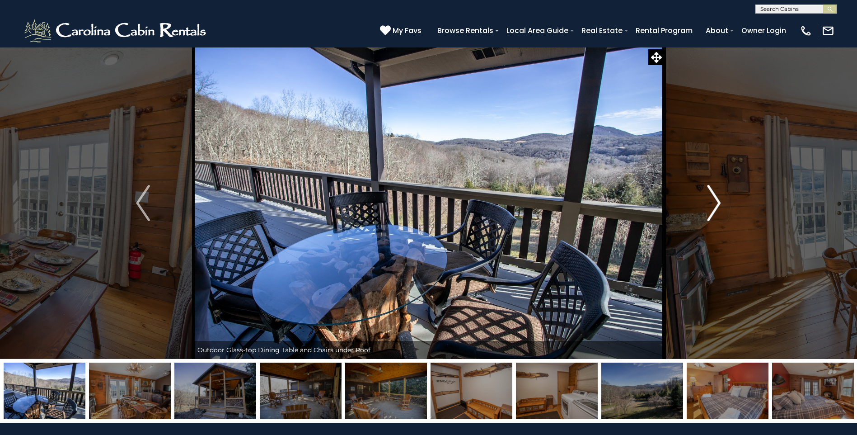
click at [718, 201] on img "Next" at bounding box center [714, 203] width 14 height 36
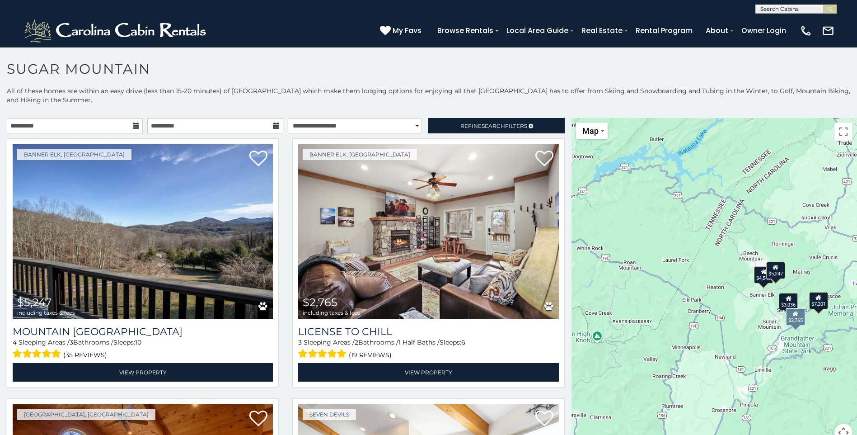
click at [285, 186] on div "Banner Elk, [GEOGRAPHIC_DATA] $2,765 including taxes & fees License to [GEOGRAP…" at bounding box center [427, 265] width 285 height 254
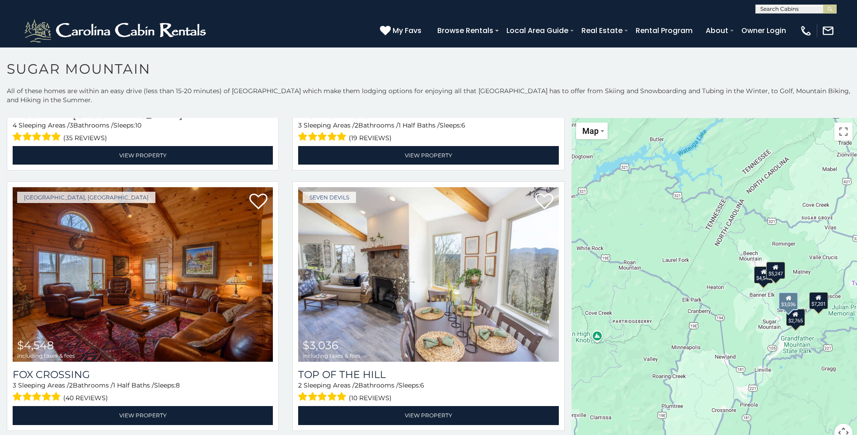
scroll to position [235, 0]
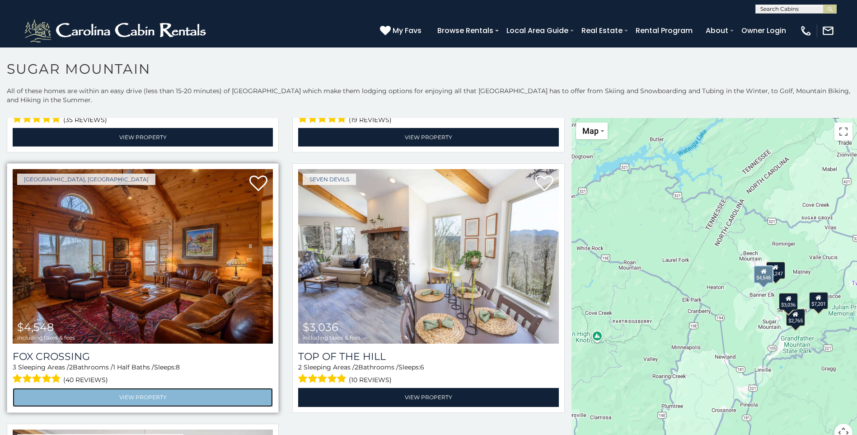
click at [131, 394] on link "View Property" at bounding box center [143, 397] width 260 height 19
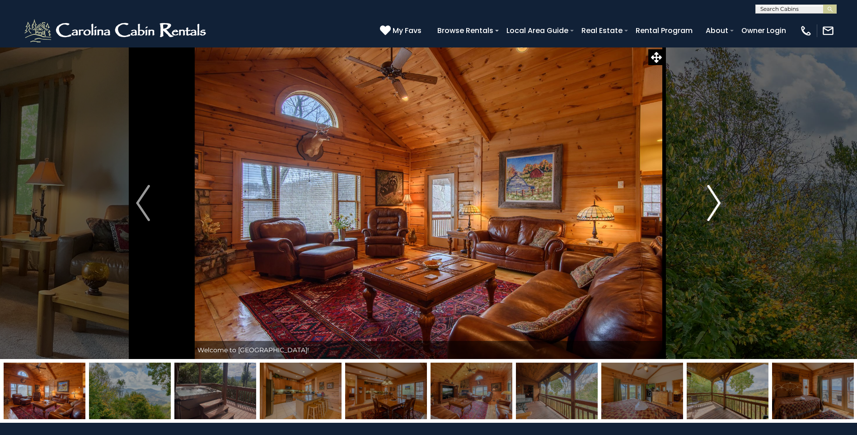
click at [714, 204] on img "Next" at bounding box center [714, 203] width 14 height 36
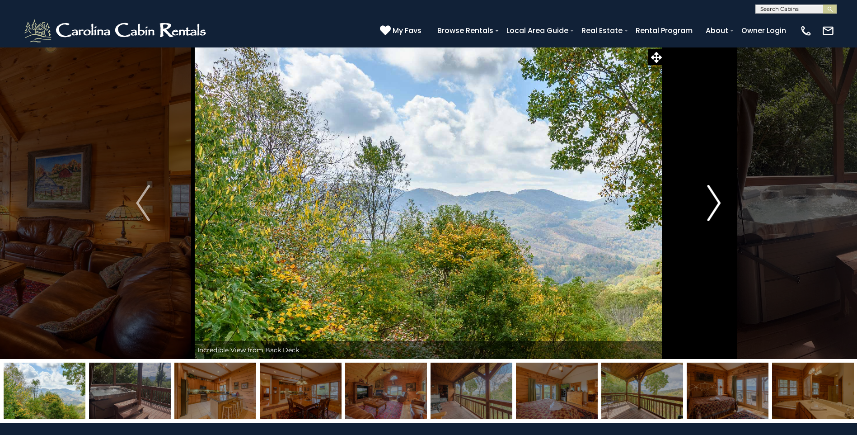
click at [714, 204] on img "Next" at bounding box center [714, 203] width 14 height 36
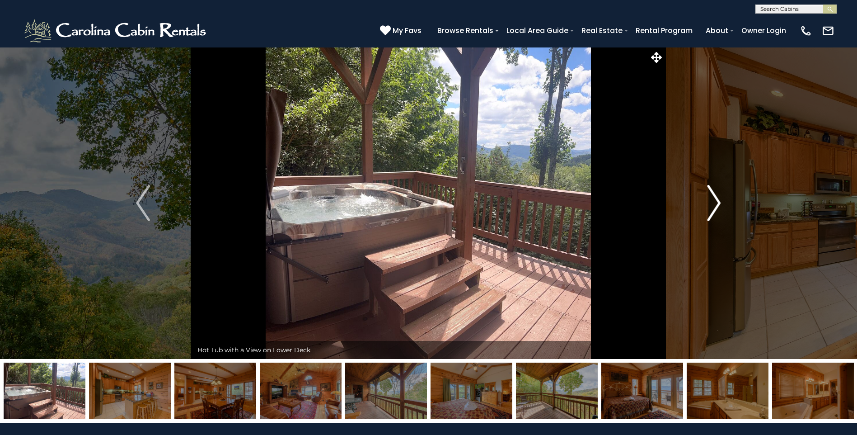
click at [714, 204] on img "Next" at bounding box center [714, 203] width 14 height 36
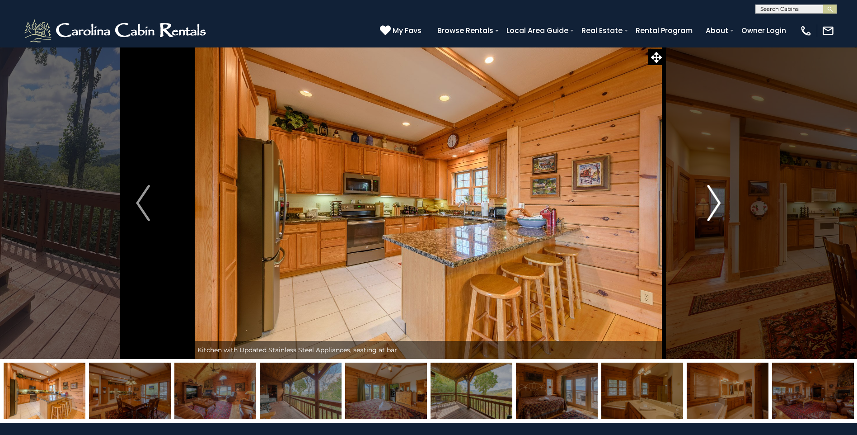
click at [714, 204] on img "Next" at bounding box center [714, 203] width 14 height 36
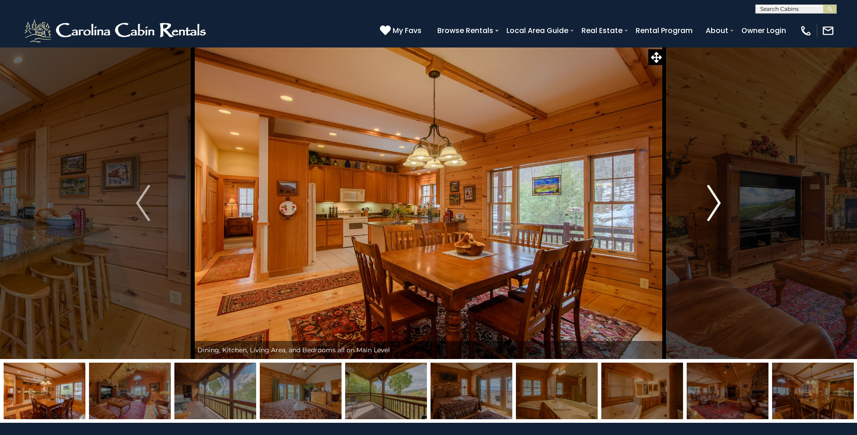
click at [714, 204] on img "Next" at bounding box center [714, 203] width 14 height 36
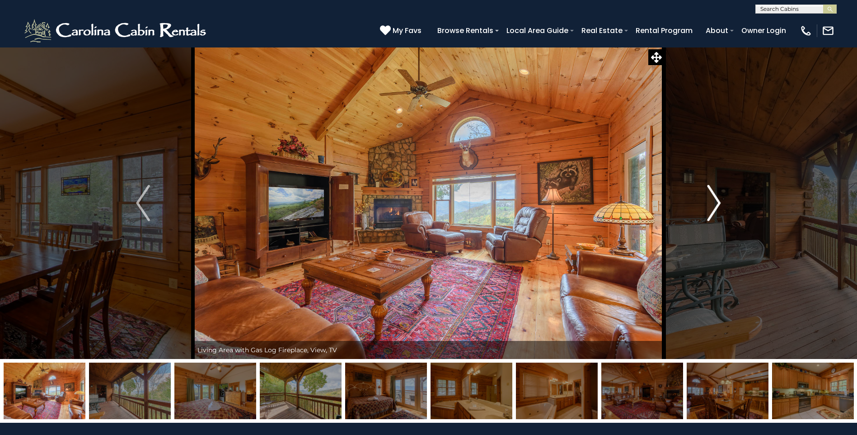
click at [714, 204] on img "Next" at bounding box center [714, 203] width 14 height 36
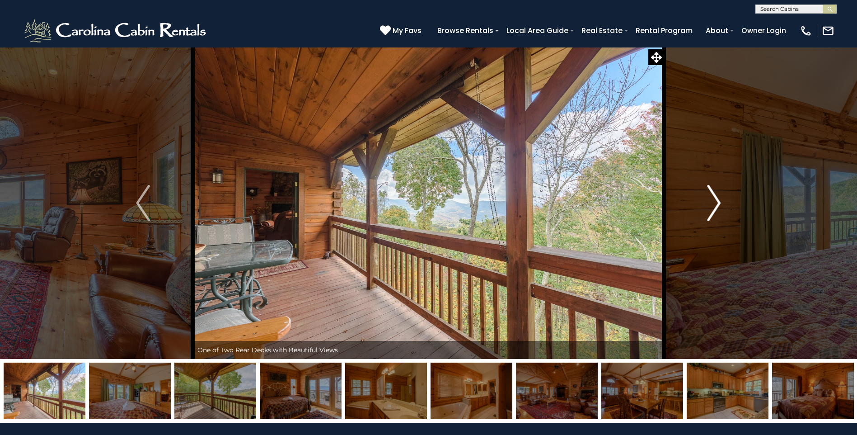
click at [714, 204] on img "Next" at bounding box center [714, 203] width 14 height 36
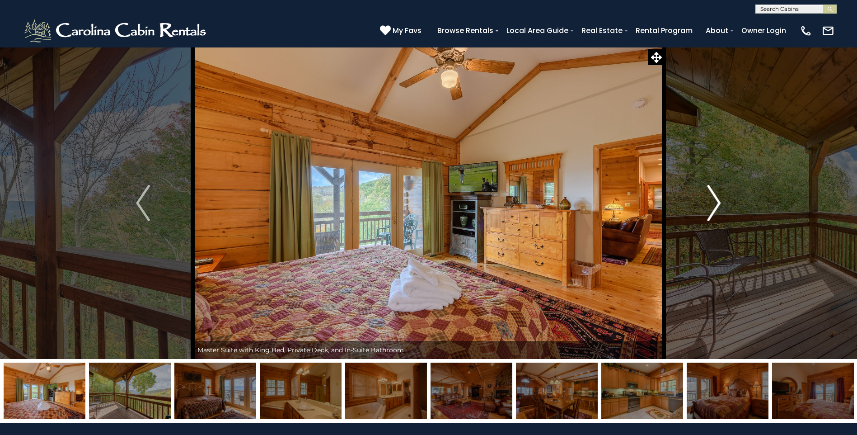
click at [714, 204] on img "Next" at bounding box center [714, 203] width 14 height 36
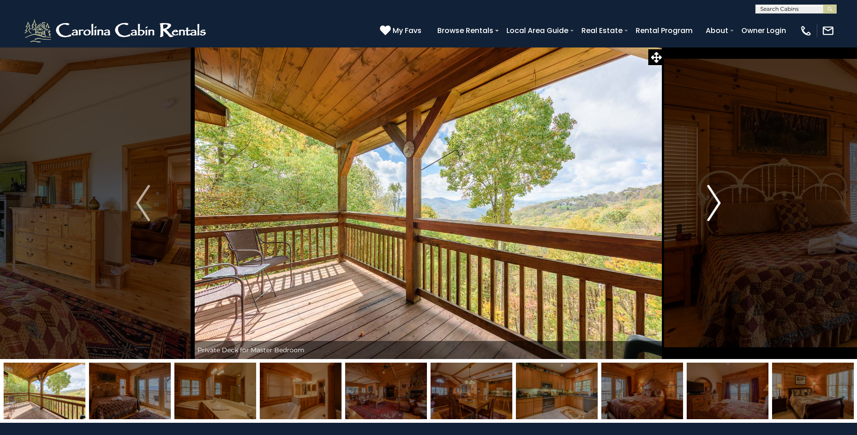
click at [714, 204] on img "Next" at bounding box center [714, 203] width 14 height 36
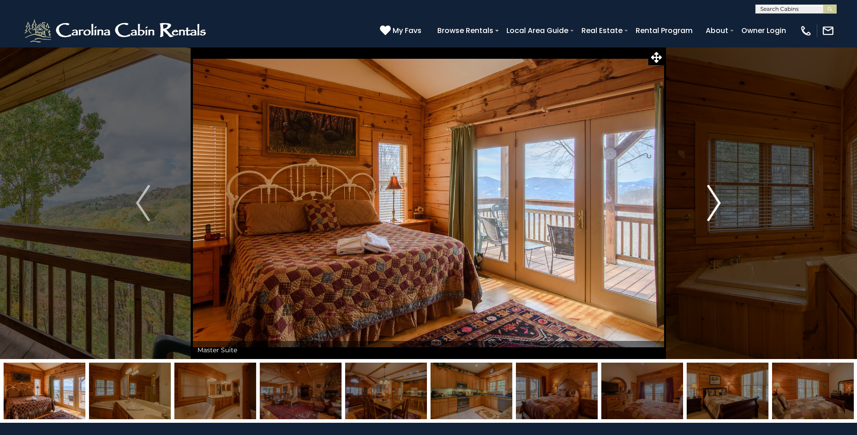
click at [714, 204] on img "Next" at bounding box center [714, 203] width 14 height 36
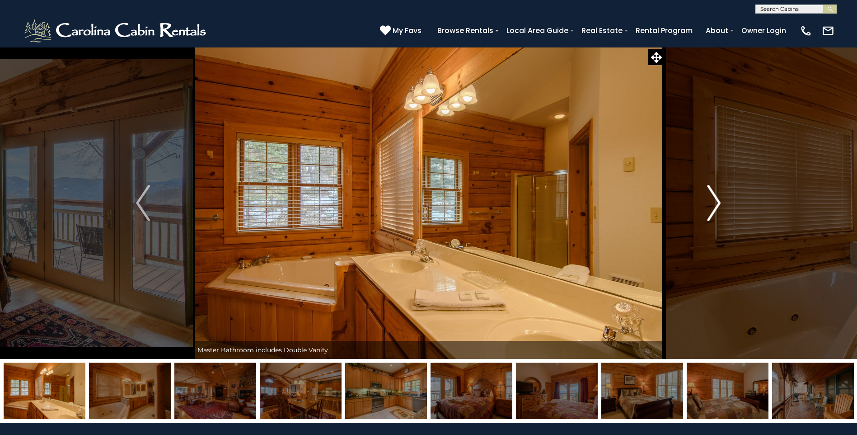
click at [714, 204] on img "Next" at bounding box center [714, 203] width 14 height 36
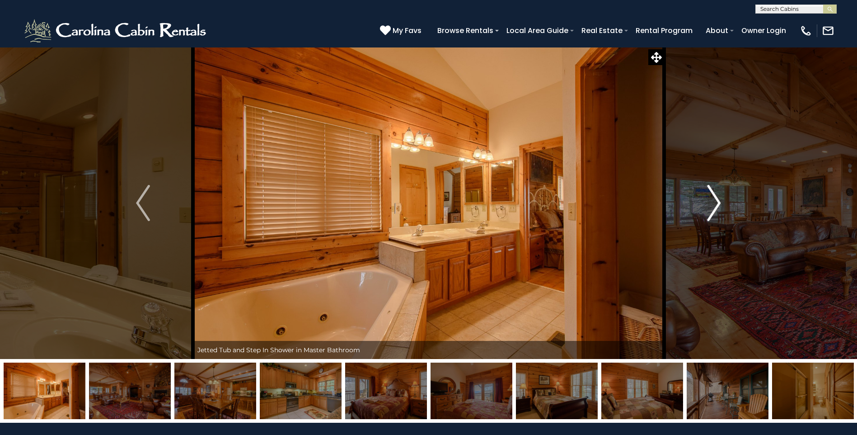
click at [714, 204] on img "Next" at bounding box center [714, 203] width 14 height 36
